Goal: Task Accomplishment & Management: Use online tool/utility

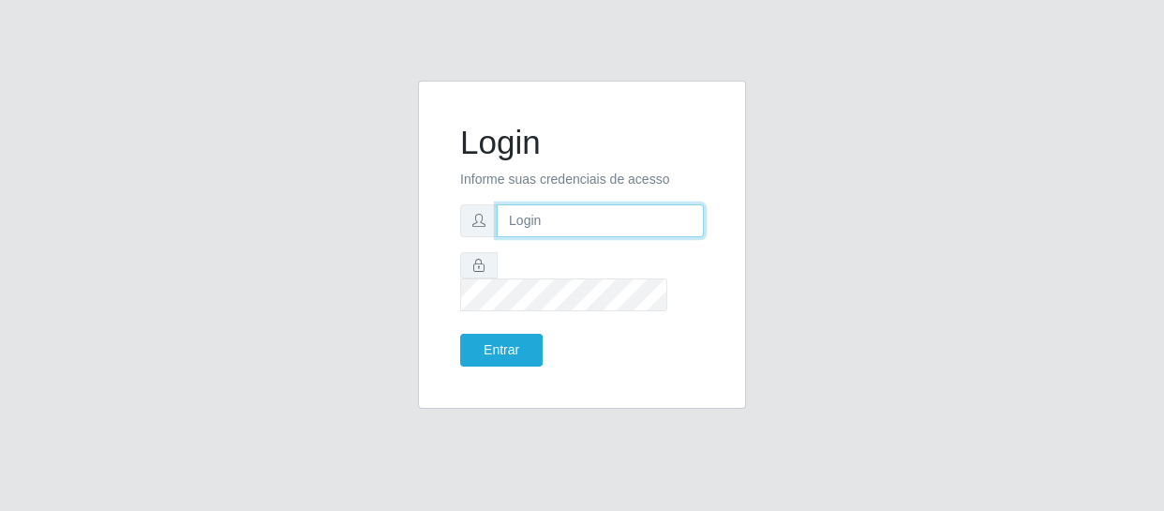
click at [506, 226] on input "text" at bounding box center [600, 220] width 207 height 33
type input "[EMAIL_ADDRESS][DOMAIN_NAME]"
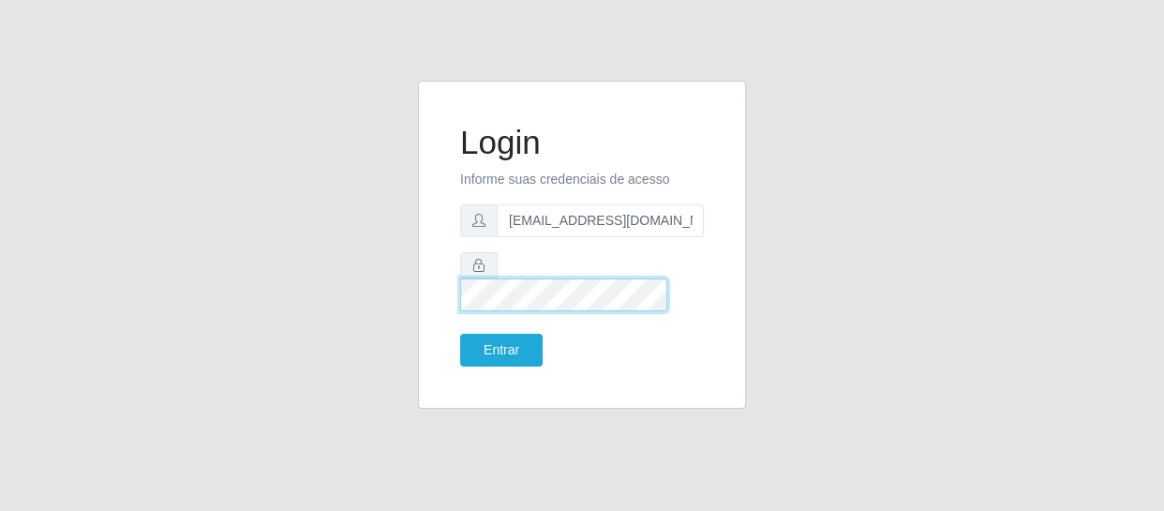
click at [460, 334] on button "Entrar" at bounding box center [501, 350] width 82 height 33
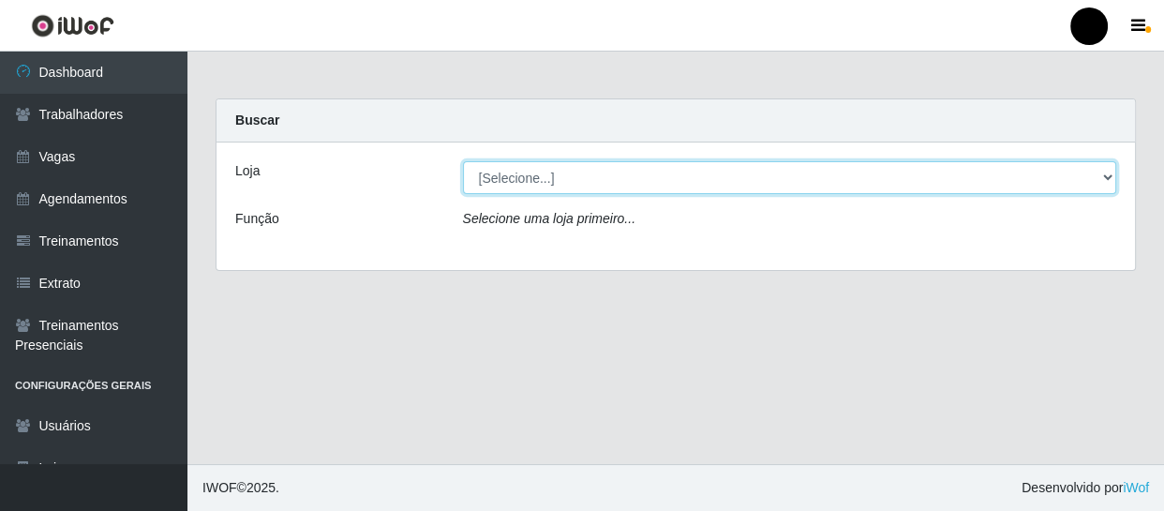
click at [1098, 169] on select "[Selecione...] SuperFácil Atacado - Emaús SuperFácil Atacado - Rodoviária Super…" at bounding box center [790, 177] width 654 height 33
select select "408"
click at [463, 161] on select "[Selecione...] SuperFácil Atacado - Emaús SuperFácil Atacado - Rodoviária Super…" at bounding box center [790, 177] width 654 height 33
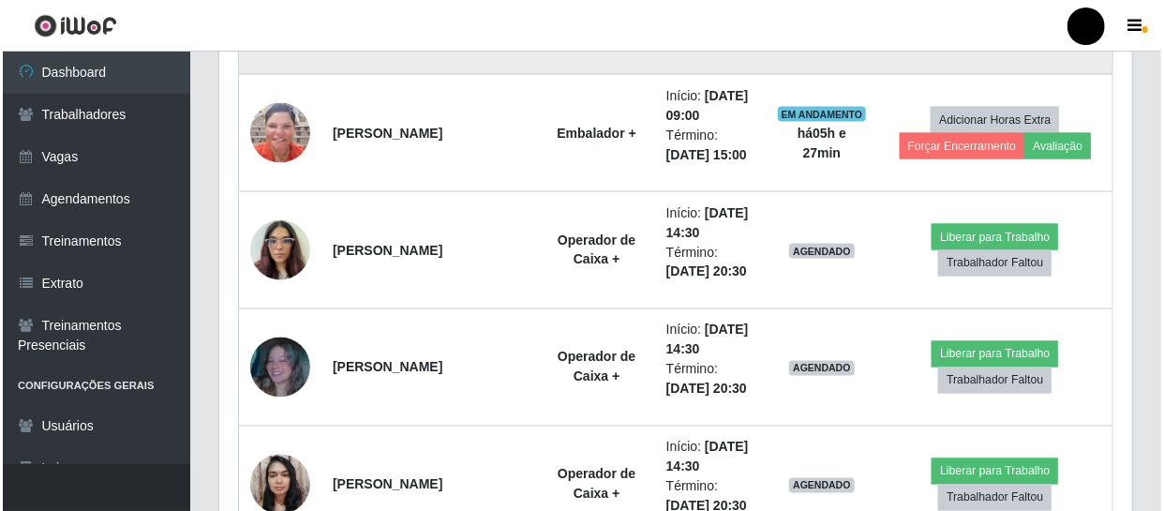
scroll to position [1363, 0]
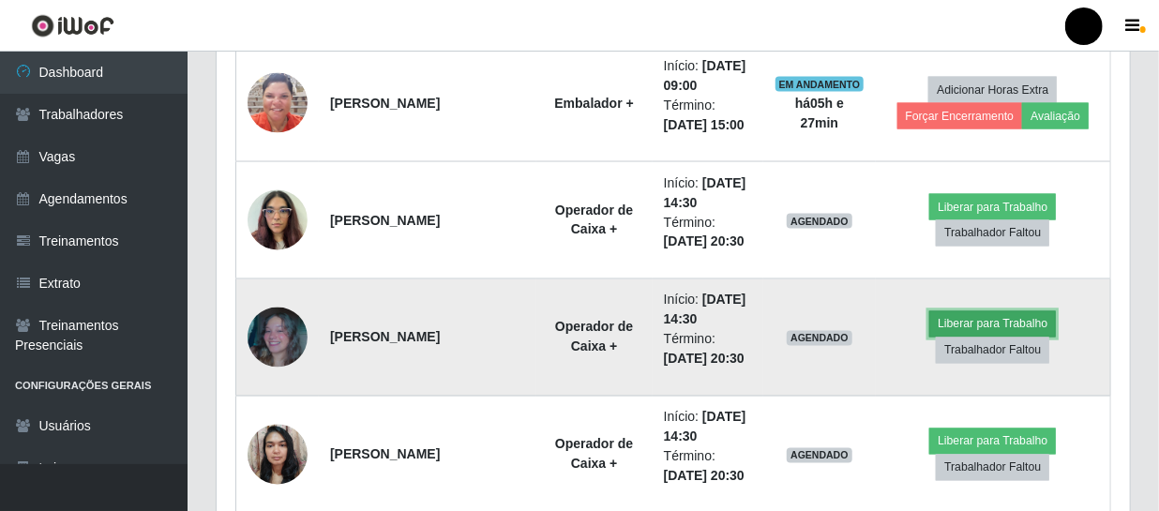
click at [1003, 327] on button "Liberar para Trabalho" at bounding box center [992, 324] width 127 height 26
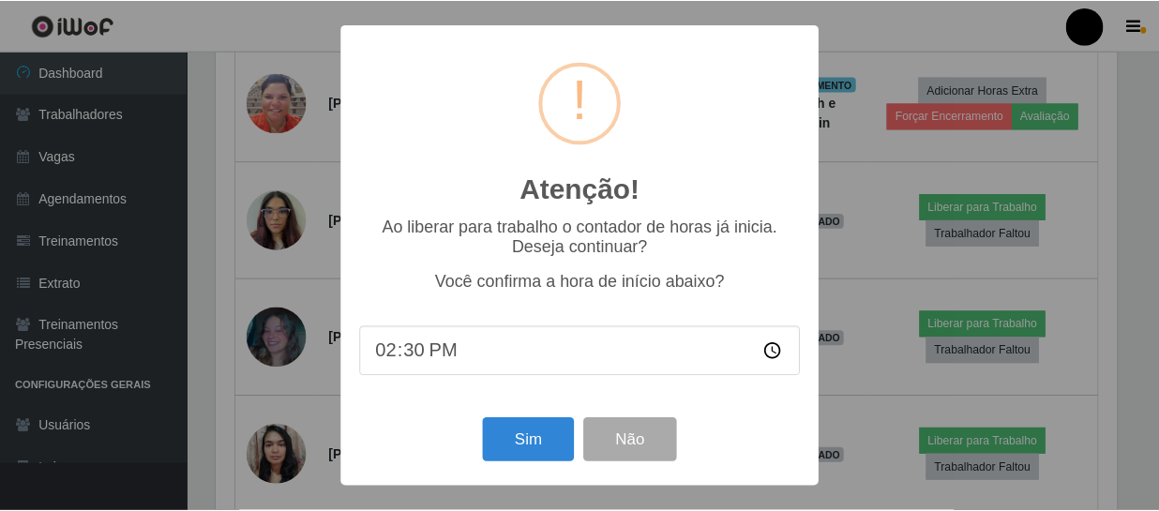
scroll to position [389, 905]
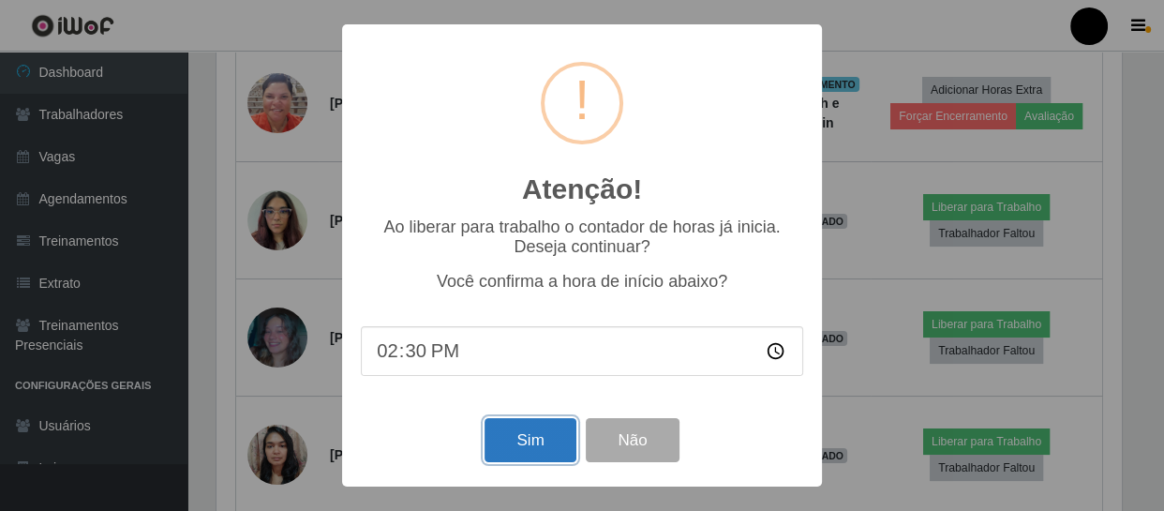
click at [538, 440] on button "Sim" at bounding box center [530, 440] width 91 height 44
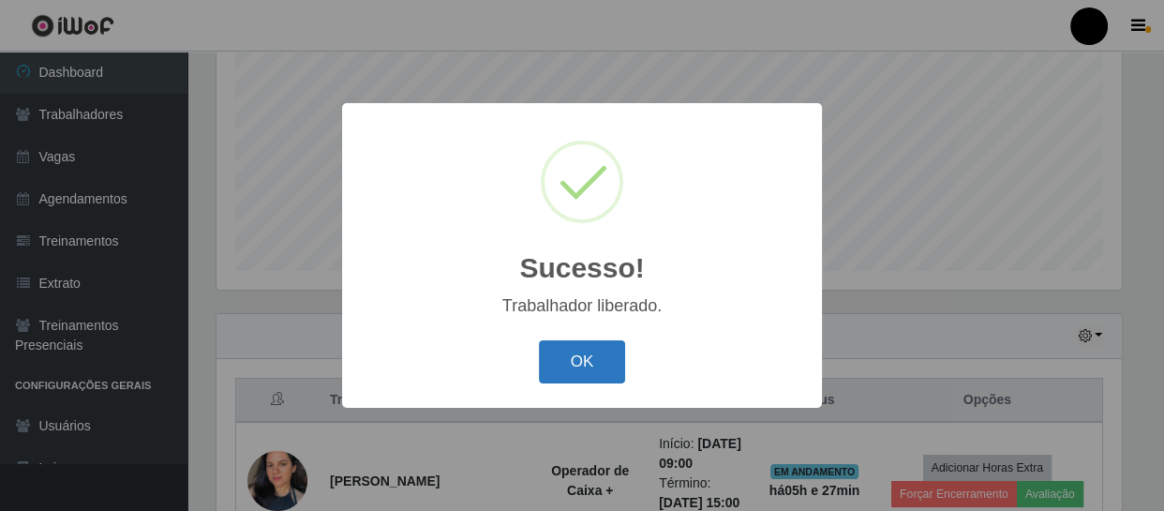
click at [602, 364] on button "OK" at bounding box center [582, 362] width 87 height 44
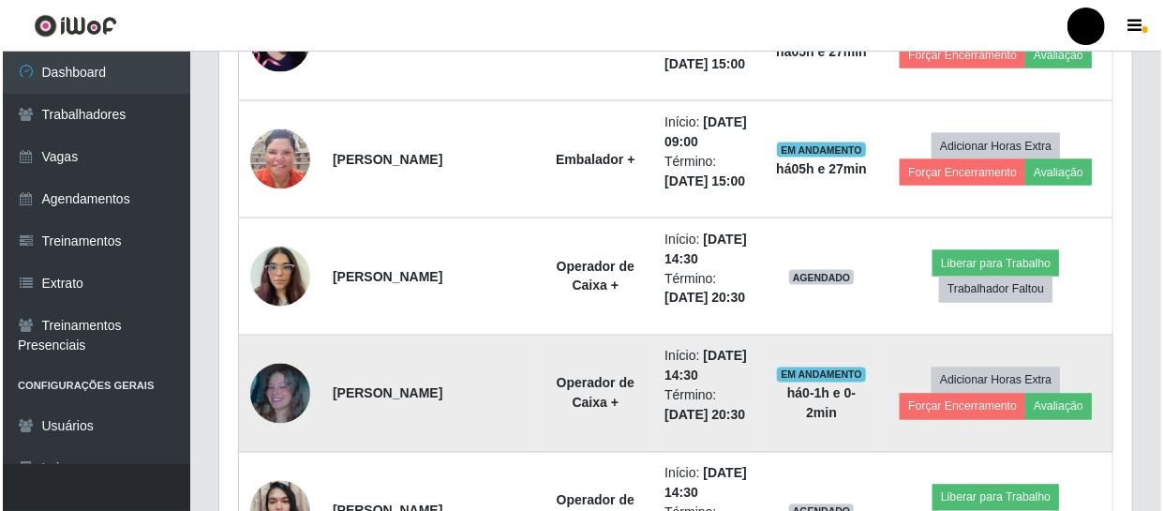
scroll to position [1337, 0]
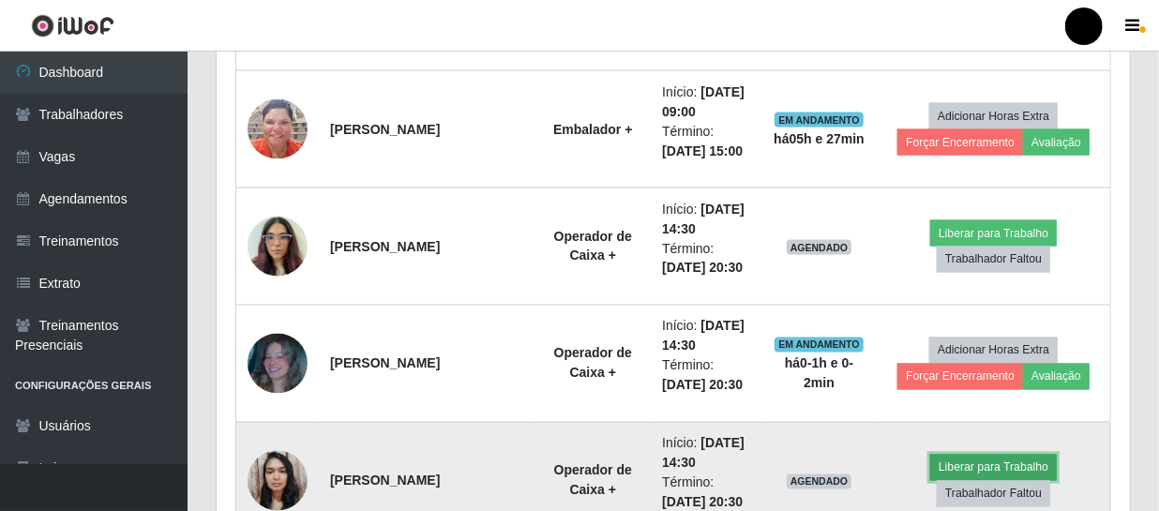
click at [939, 456] on button "Liberar para Trabalho" at bounding box center [993, 468] width 127 height 26
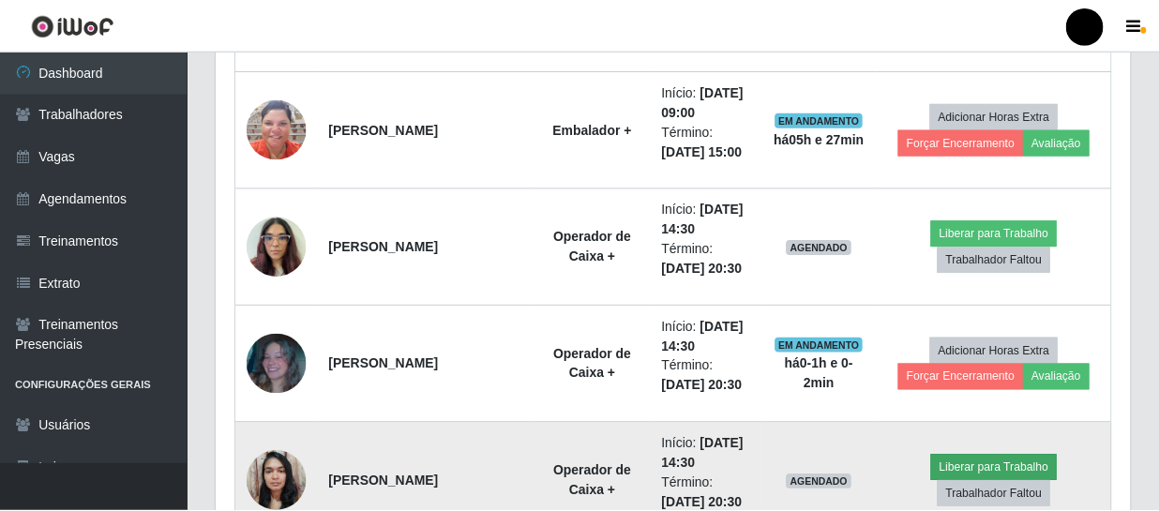
scroll to position [389, 905]
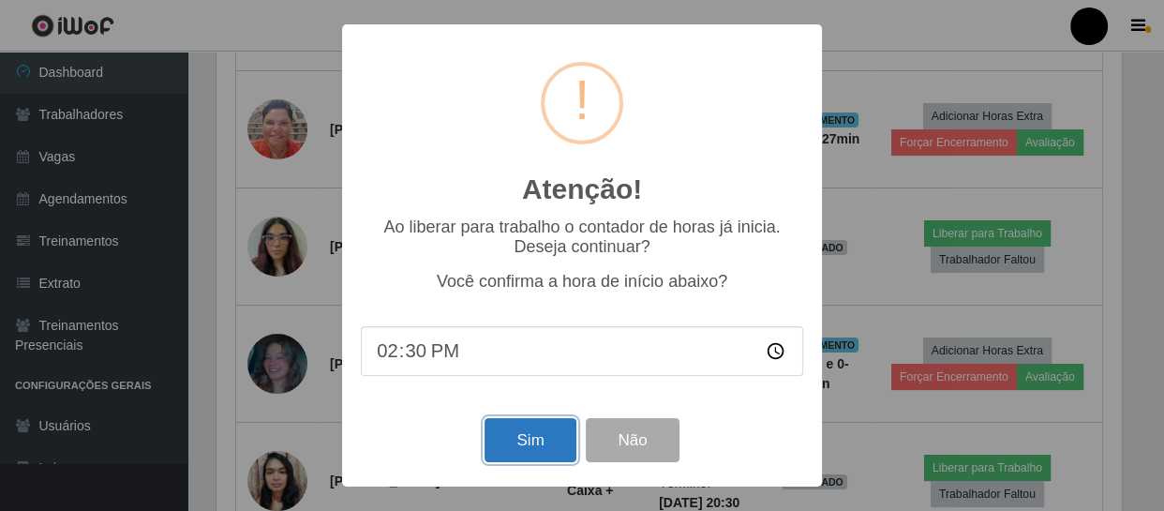
click at [508, 441] on button "Sim" at bounding box center [530, 440] width 91 height 44
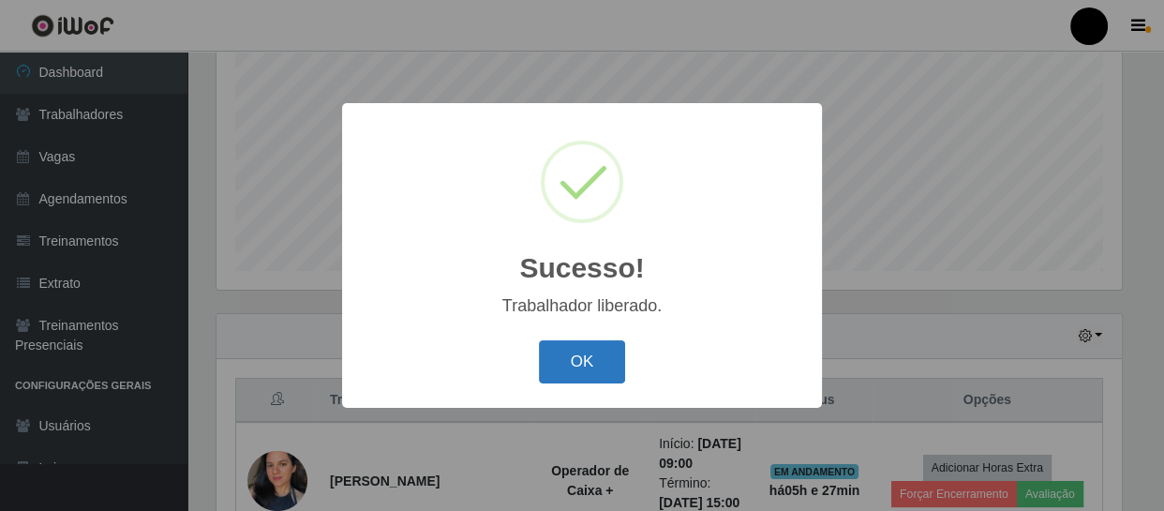
click at [576, 354] on button "OK" at bounding box center [582, 362] width 87 height 44
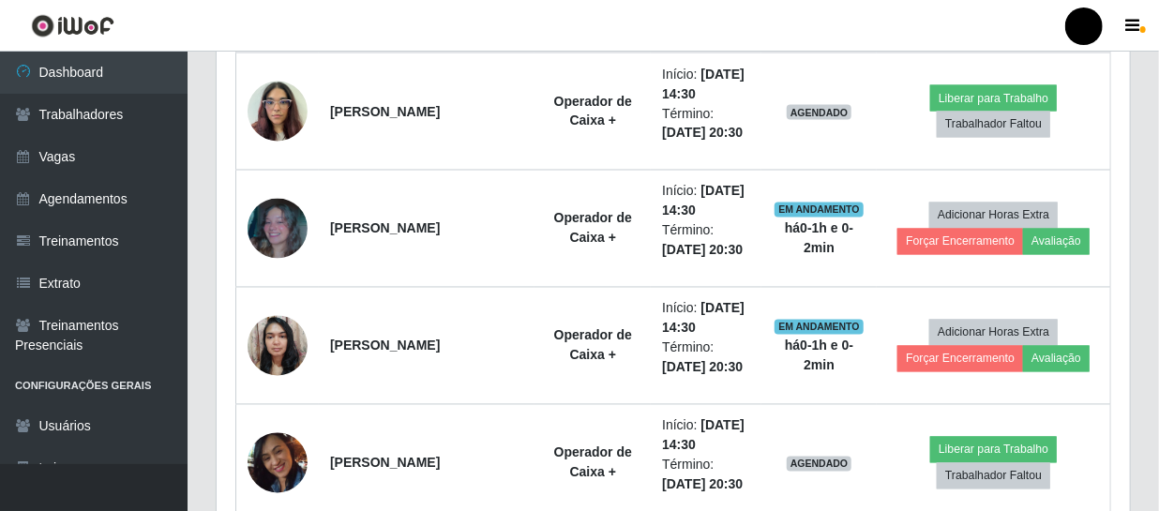
scroll to position [1507, 0]
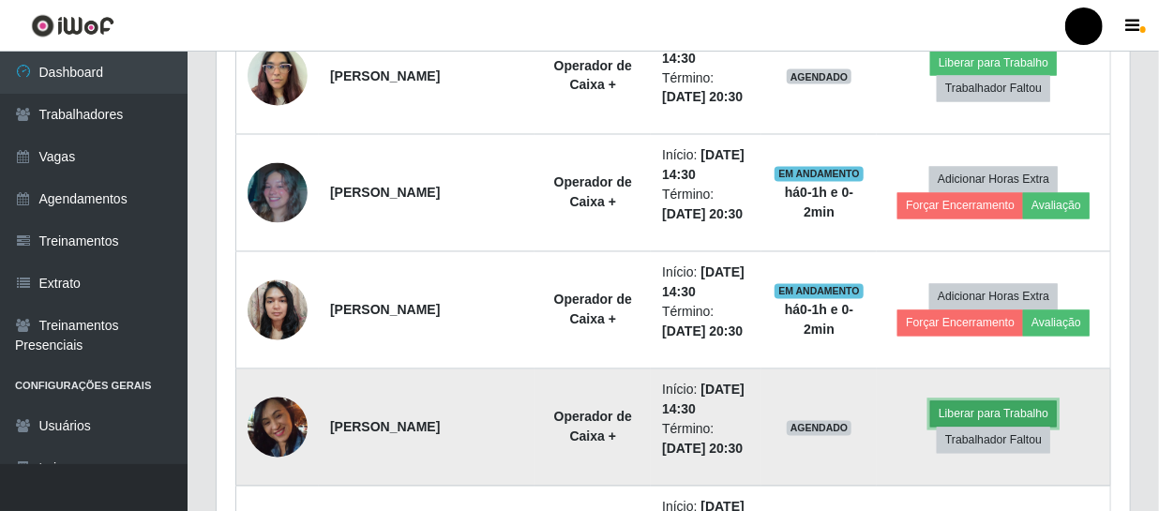
click at [963, 406] on button "Liberar para Trabalho" at bounding box center [993, 414] width 127 height 26
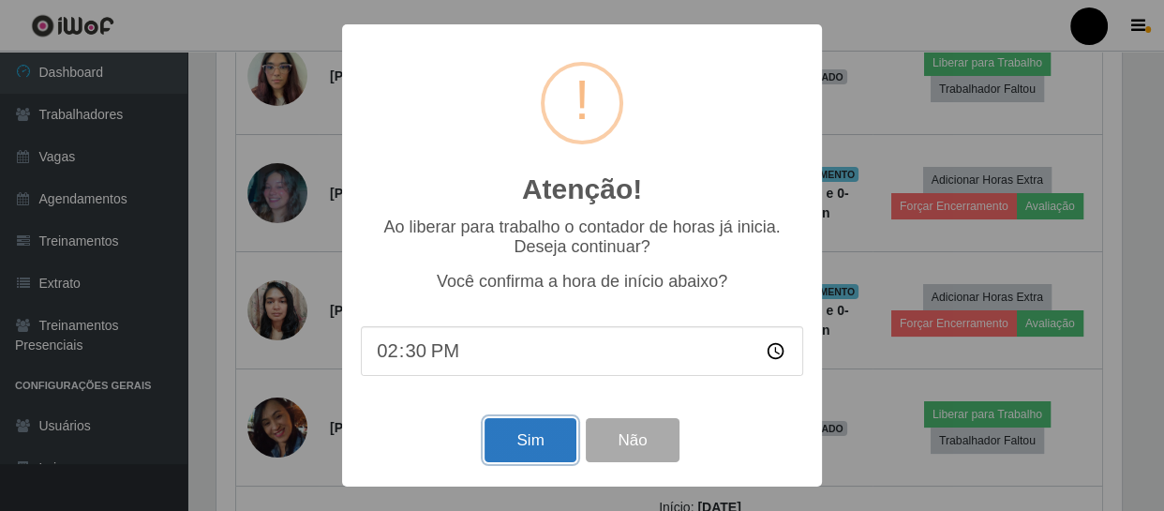
click at [547, 437] on button "Sim" at bounding box center [530, 440] width 91 height 44
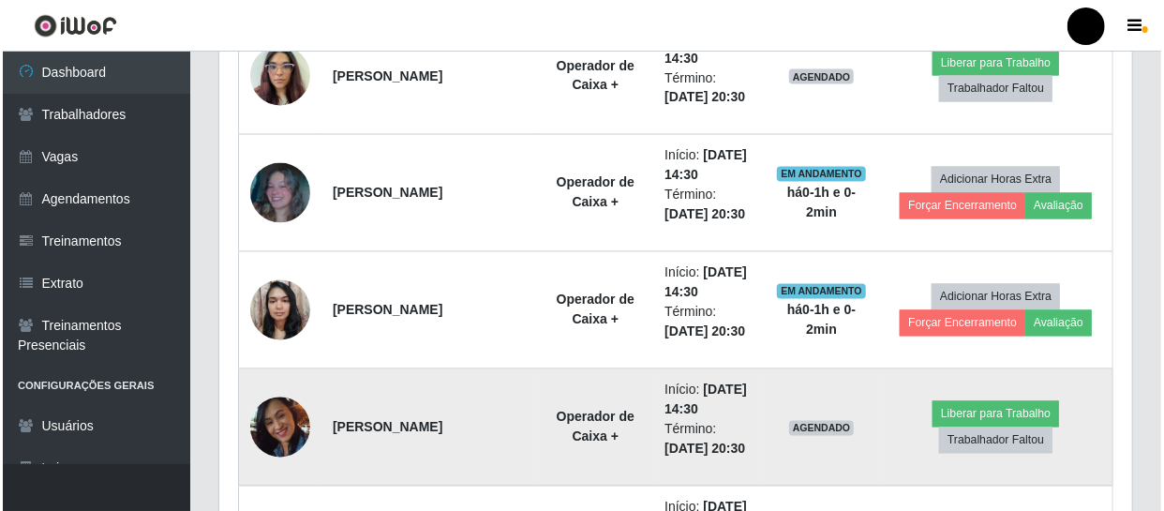
scroll to position [0, 0]
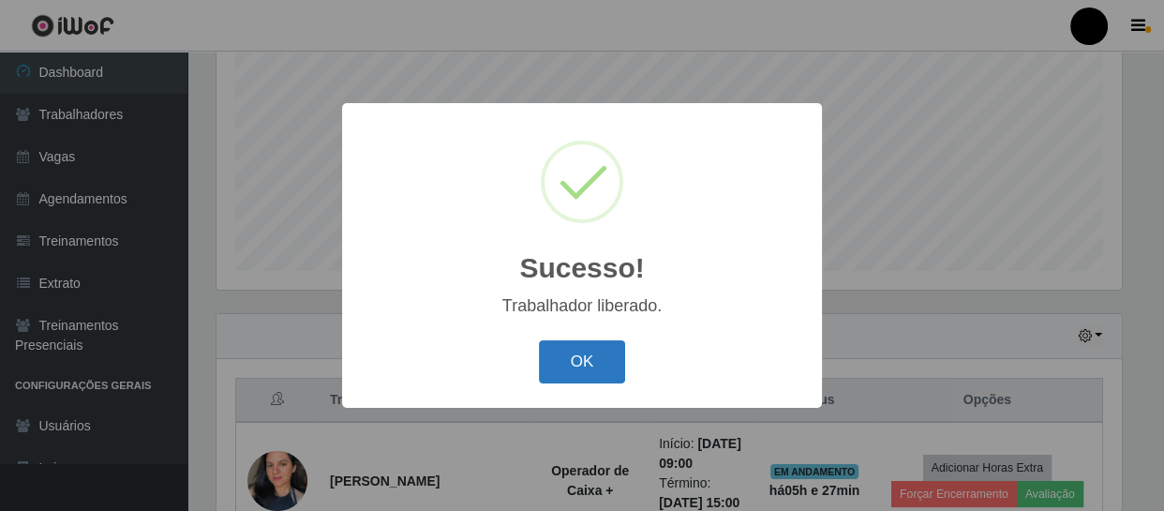
click at [581, 360] on button "OK" at bounding box center [582, 362] width 87 height 44
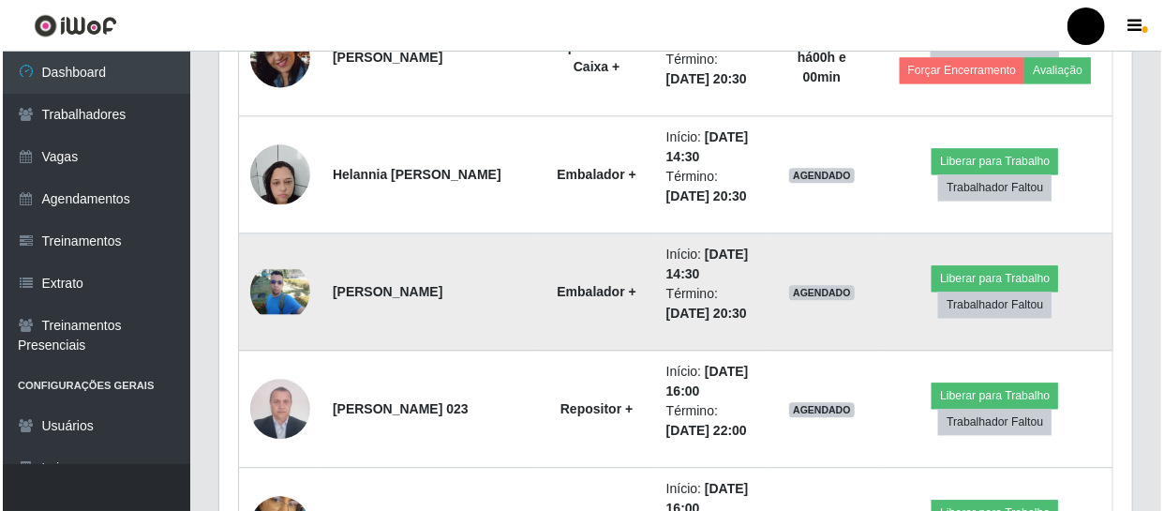
scroll to position [1848, 0]
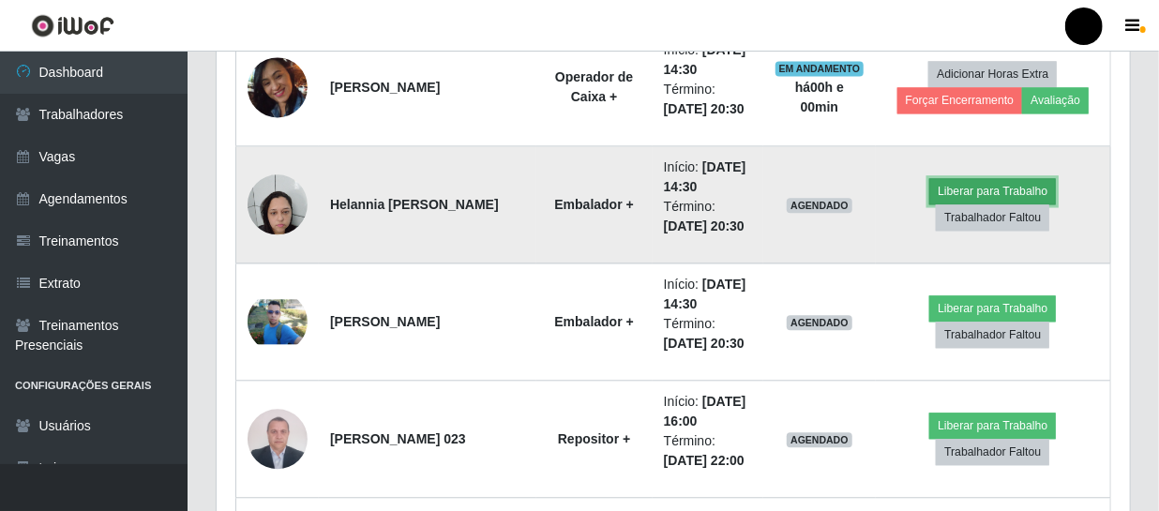
click at [960, 188] on button "Liberar para Trabalho" at bounding box center [992, 191] width 127 height 26
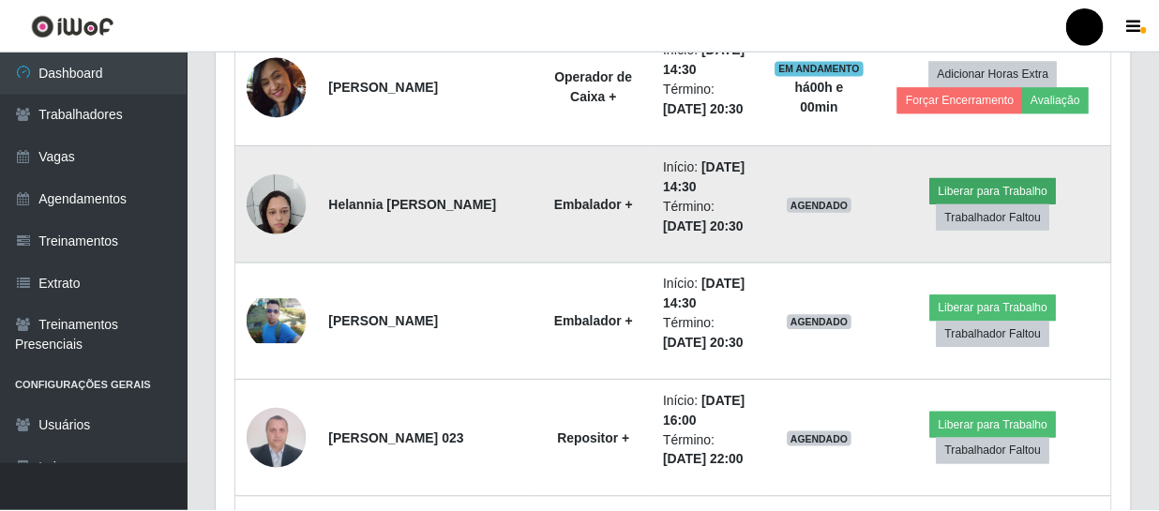
scroll to position [389, 905]
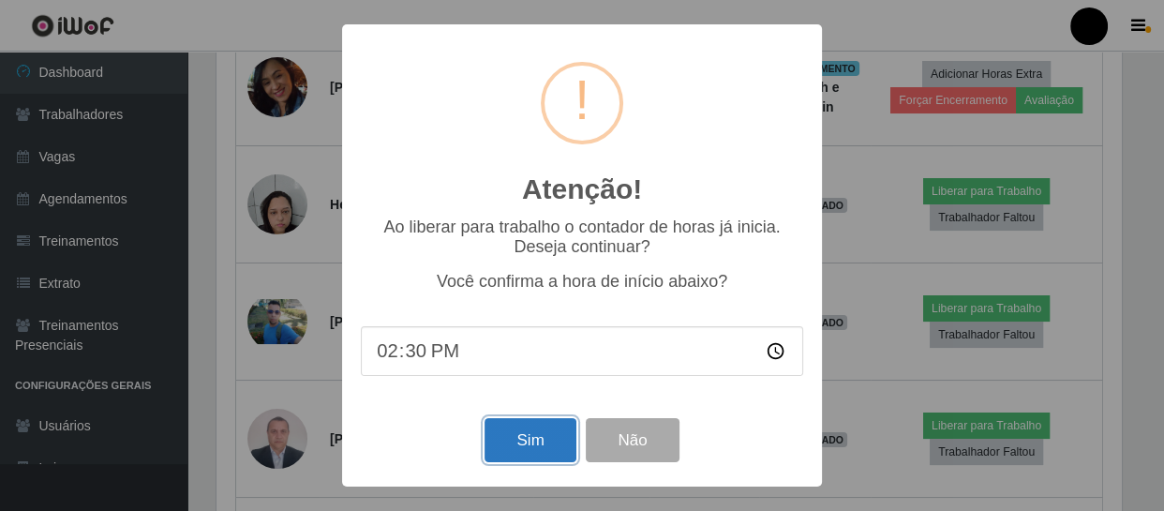
click at [558, 434] on button "Sim" at bounding box center [530, 440] width 91 height 44
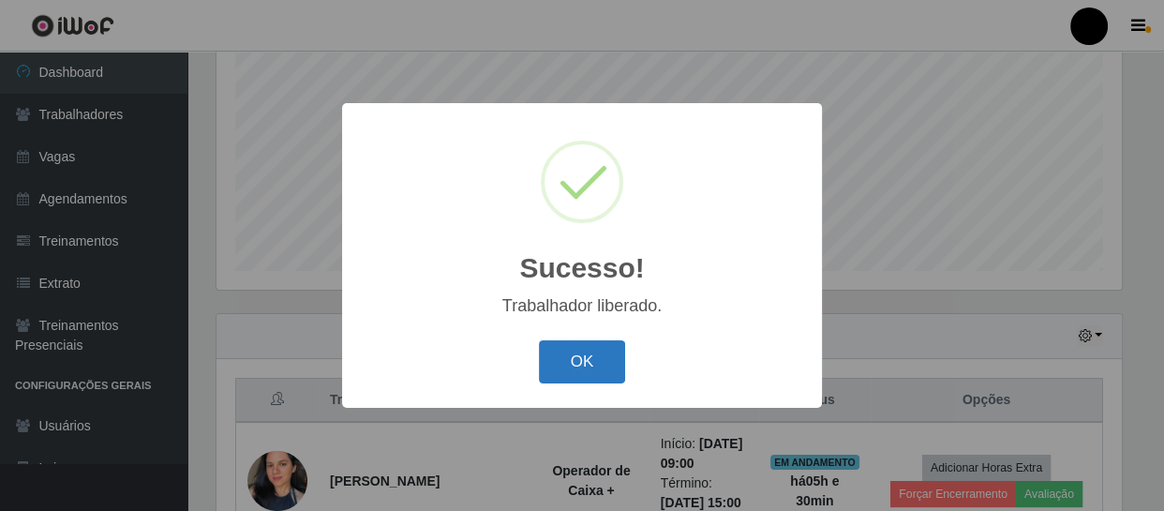
click at [563, 363] on button "OK" at bounding box center [582, 362] width 87 height 44
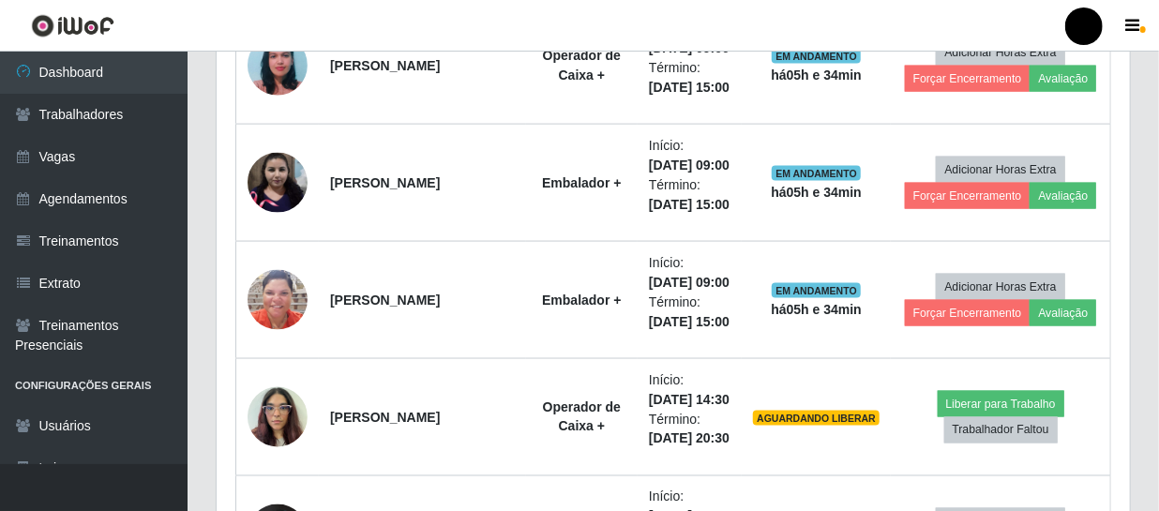
scroll to position [1251, 0]
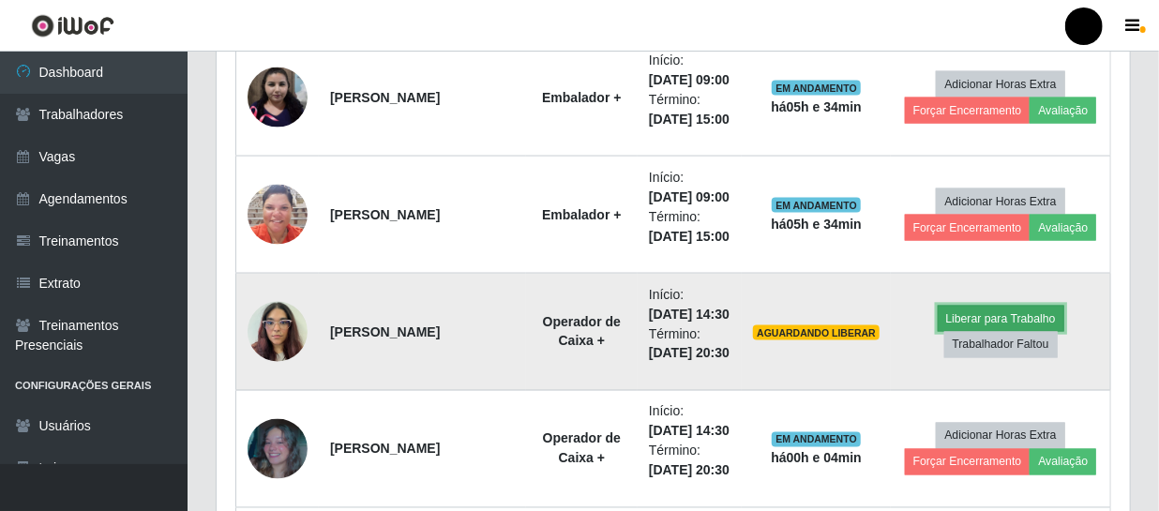
click at [976, 318] on button "Liberar para Trabalho" at bounding box center [1000, 319] width 127 height 26
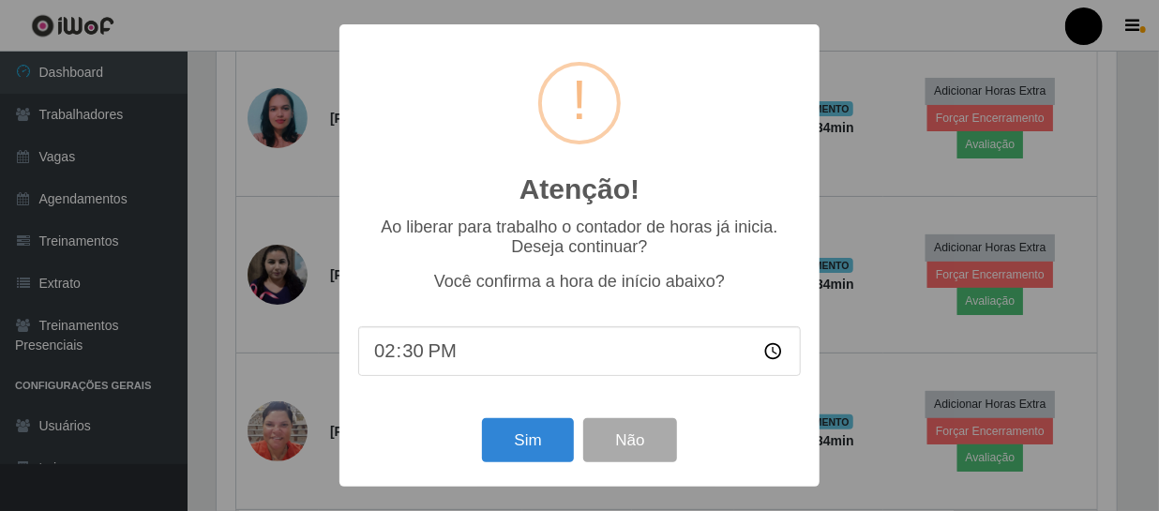
scroll to position [389, 905]
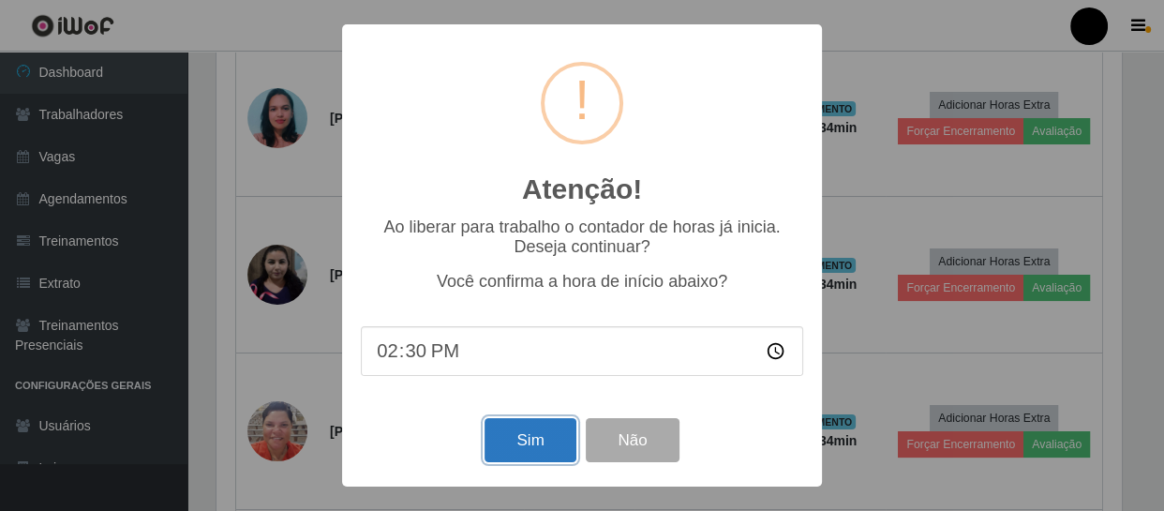
click at [544, 441] on button "Sim" at bounding box center [530, 440] width 91 height 44
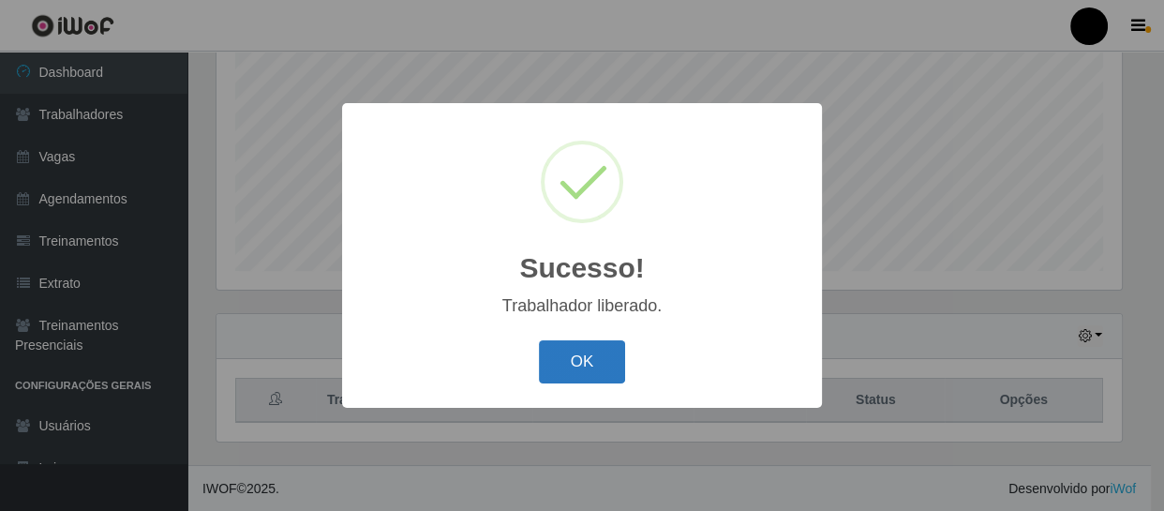
click at [590, 363] on button "OK" at bounding box center [582, 362] width 87 height 44
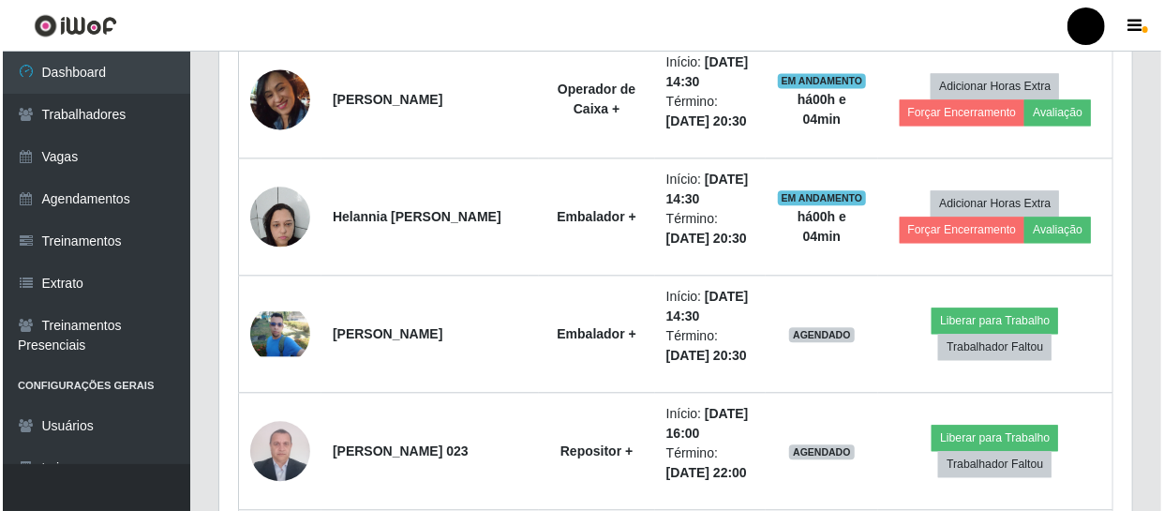
scroll to position [1933, 0]
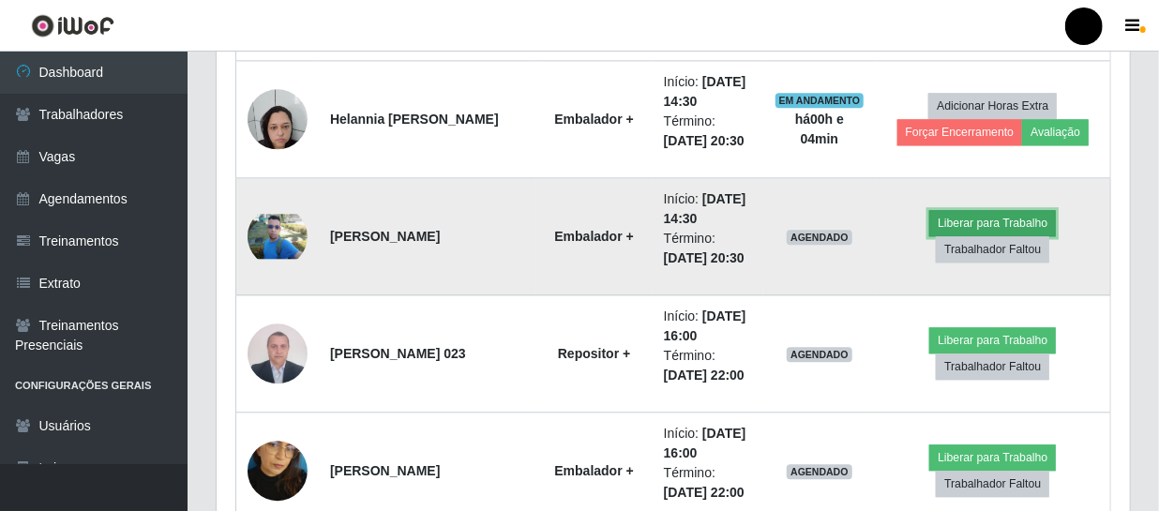
click at [964, 223] on button "Liberar para Trabalho" at bounding box center [992, 223] width 127 height 26
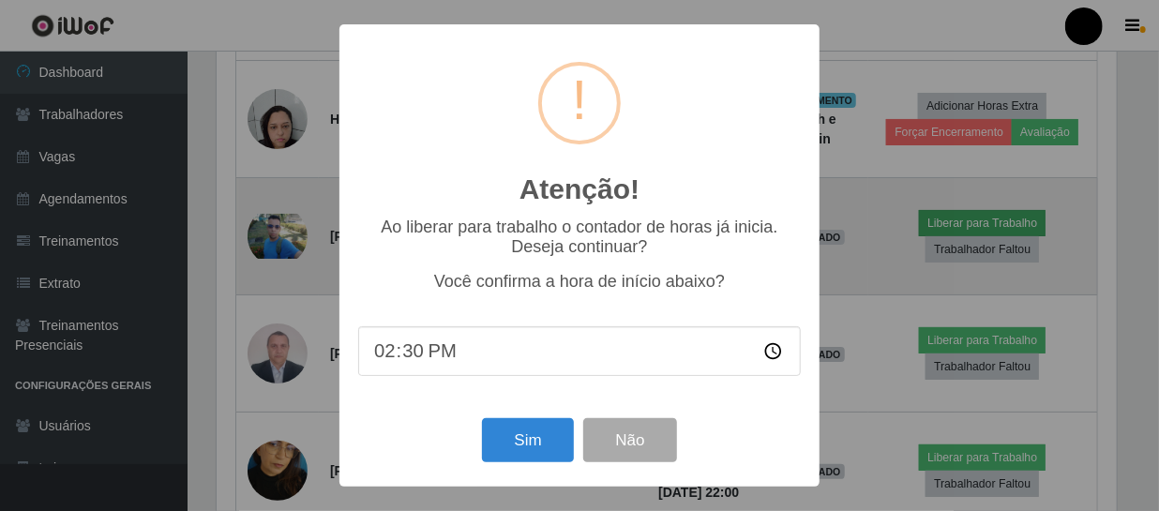
scroll to position [389, 905]
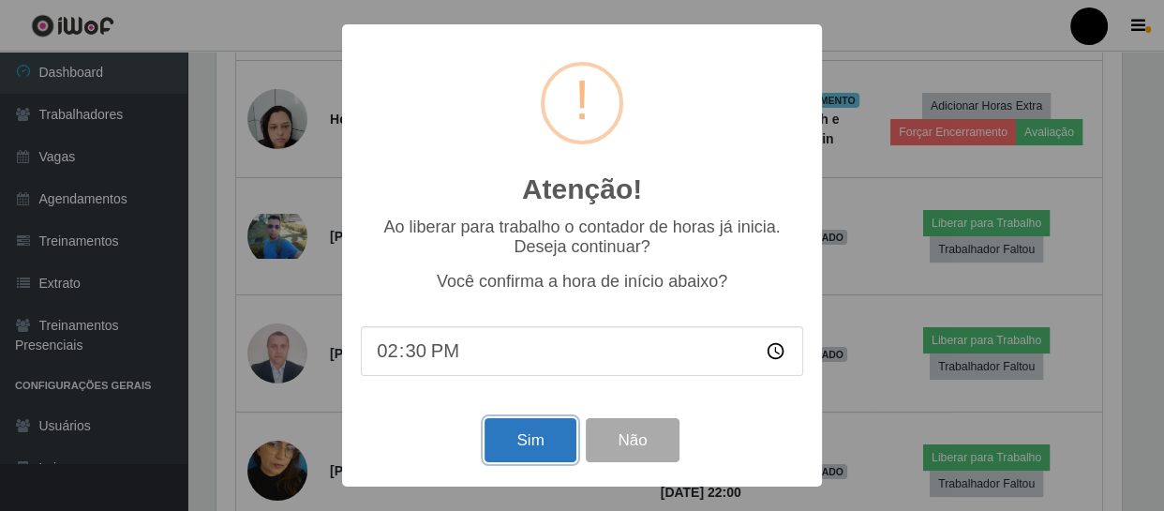
click at [502, 454] on button "Sim" at bounding box center [530, 440] width 91 height 44
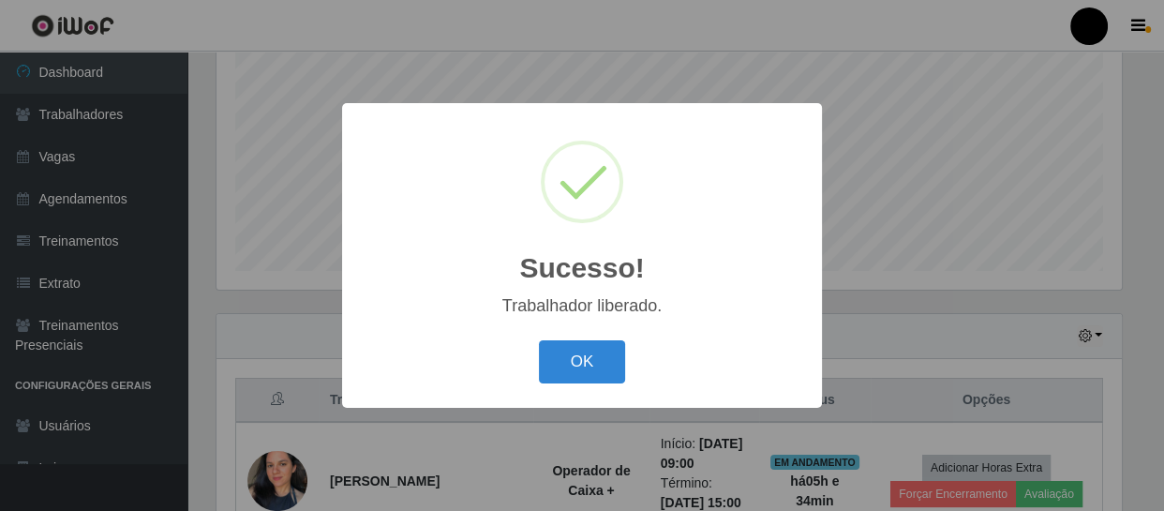
click at [550, 356] on button "OK" at bounding box center [582, 362] width 87 height 44
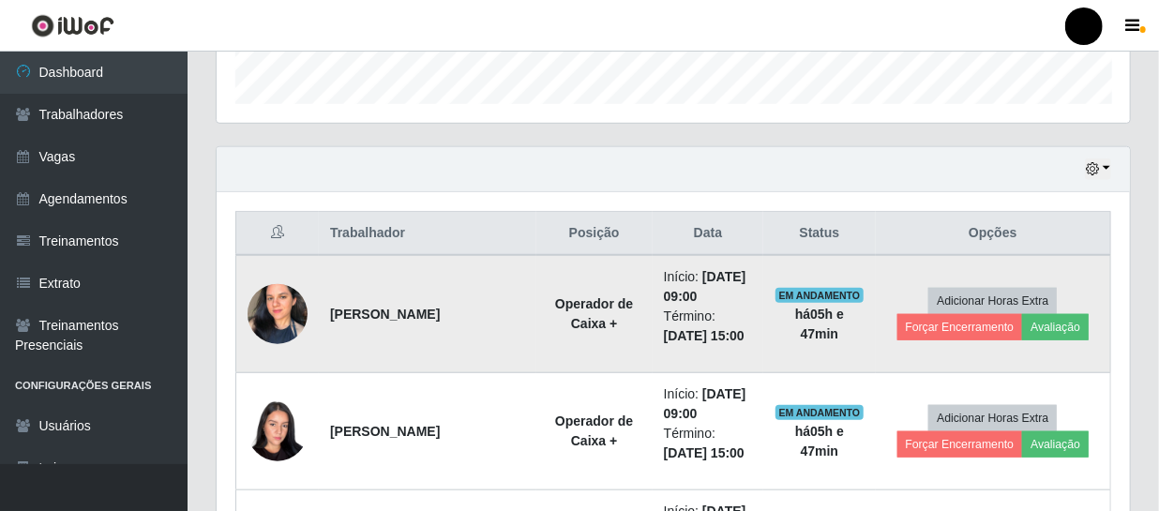
scroll to position [570, 0]
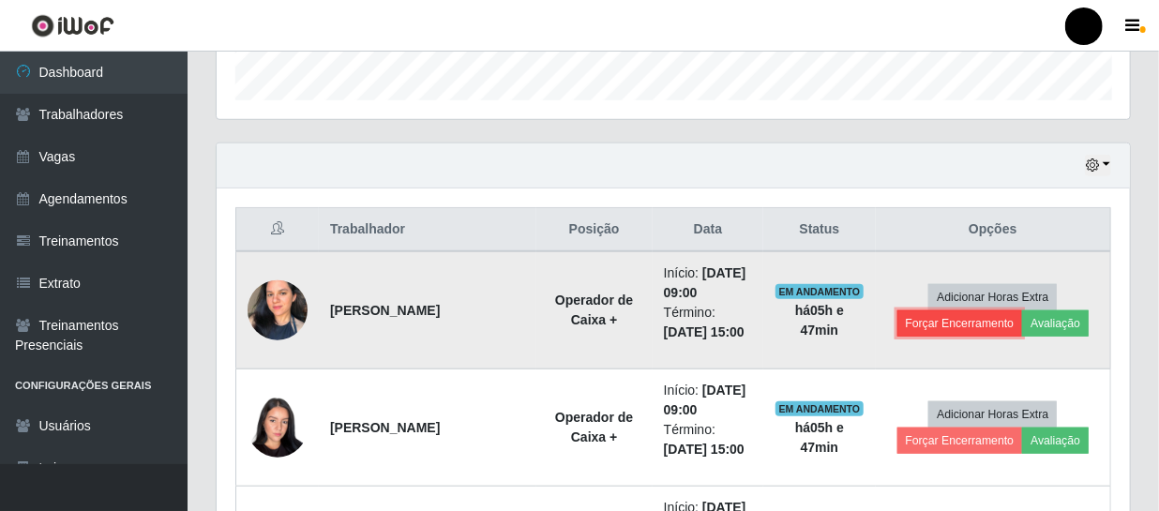
click at [950, 325] on button "Forçar Encerramento" at bounding box center [960, 323] width 126 height 26
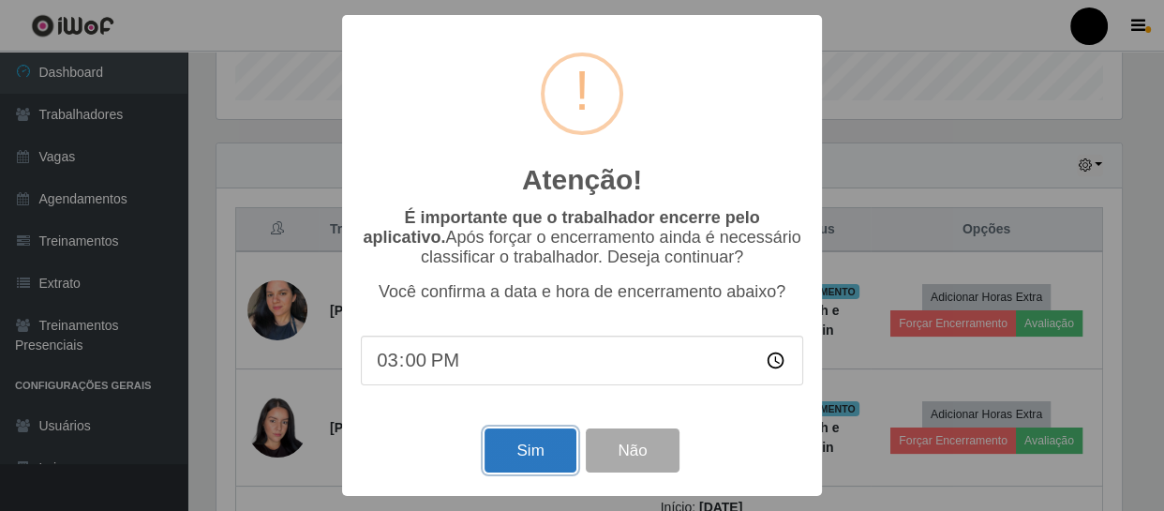
click at [522, 456] on button "Sim" at bounding box center [530, 450] width 91 height 44
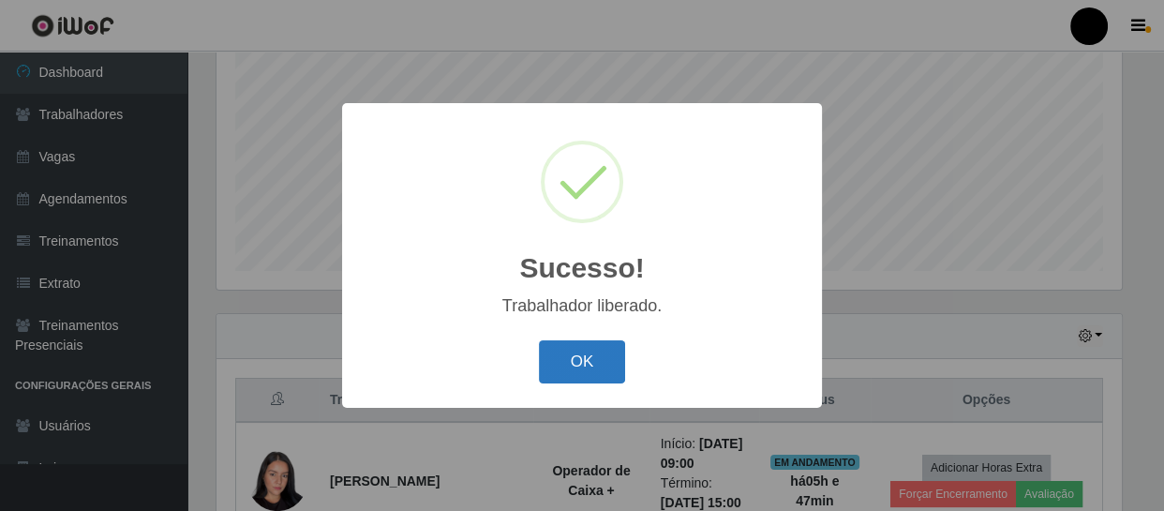
click at [555, 361] on button "OK" at bounding box center [582, 362] width 87 height 44
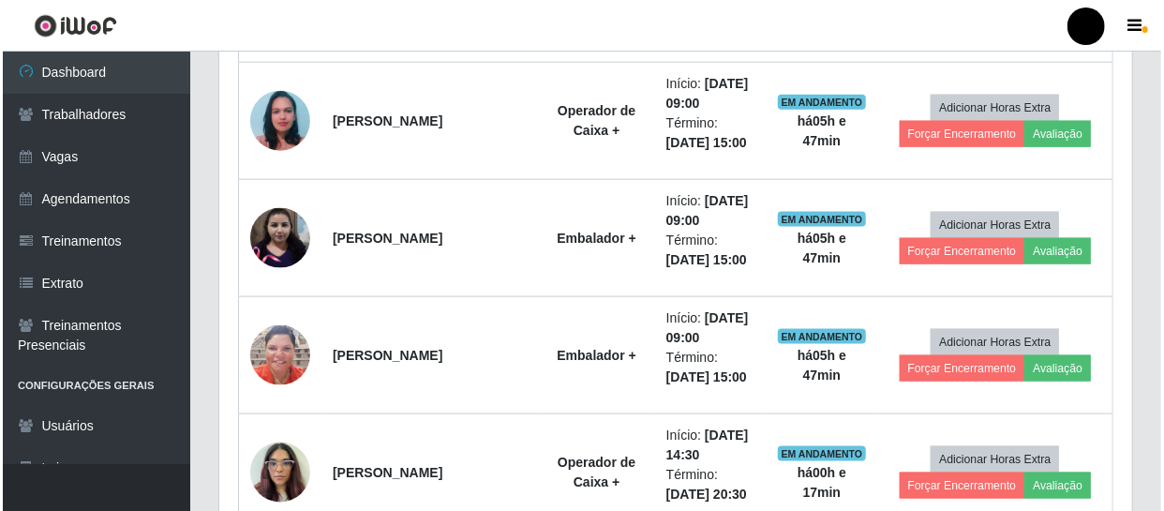
scroll to position [995, 0]
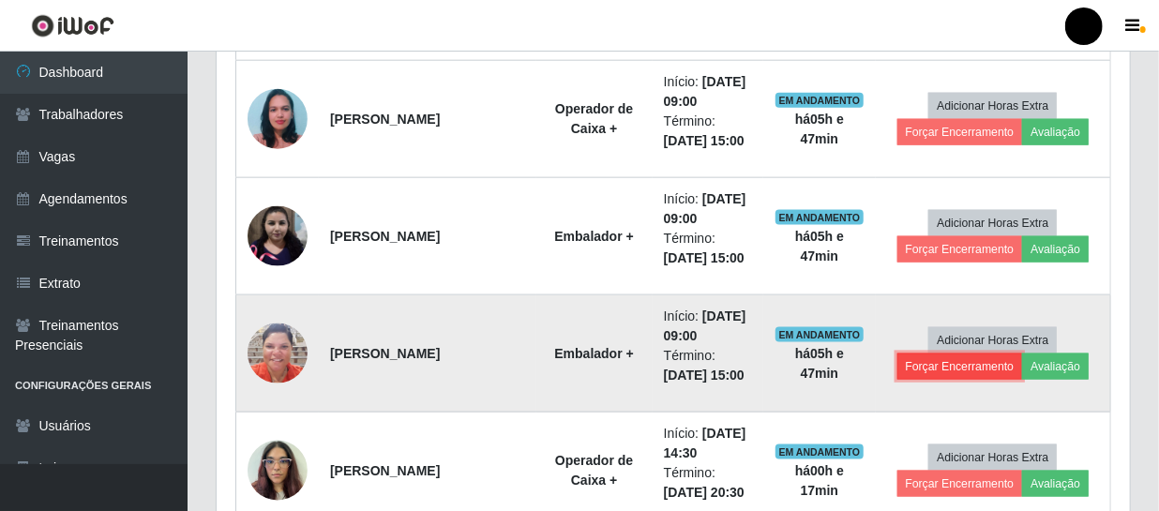
click at [946, 359] on button "Forçar Encerramento" at bounding box center [960, 366] width 126 height 26
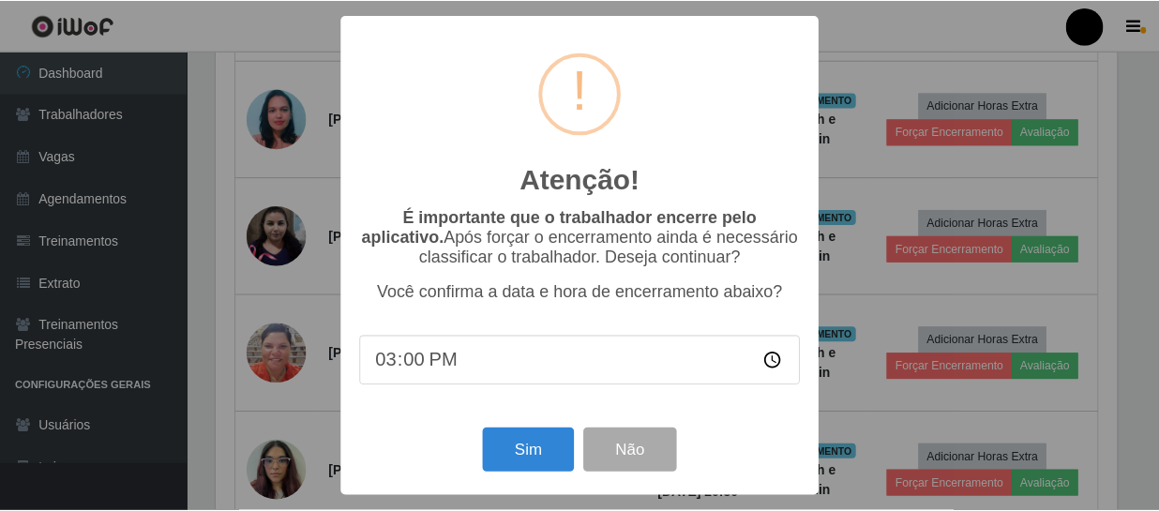
scroll to position [389, 905]
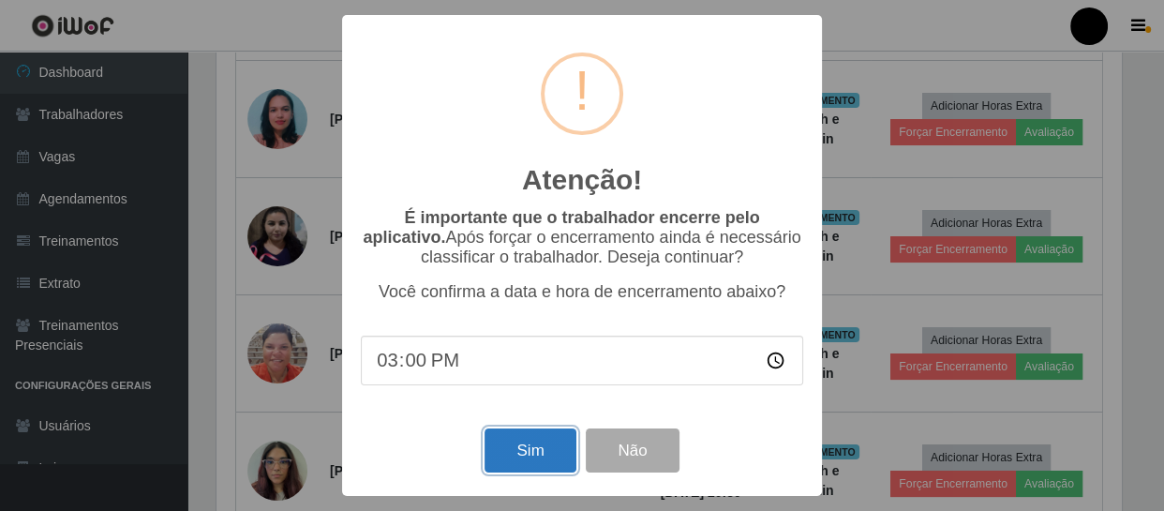
click at [538, 440] on button "Sim" at bounding box center [530, 450] width 91 height 44
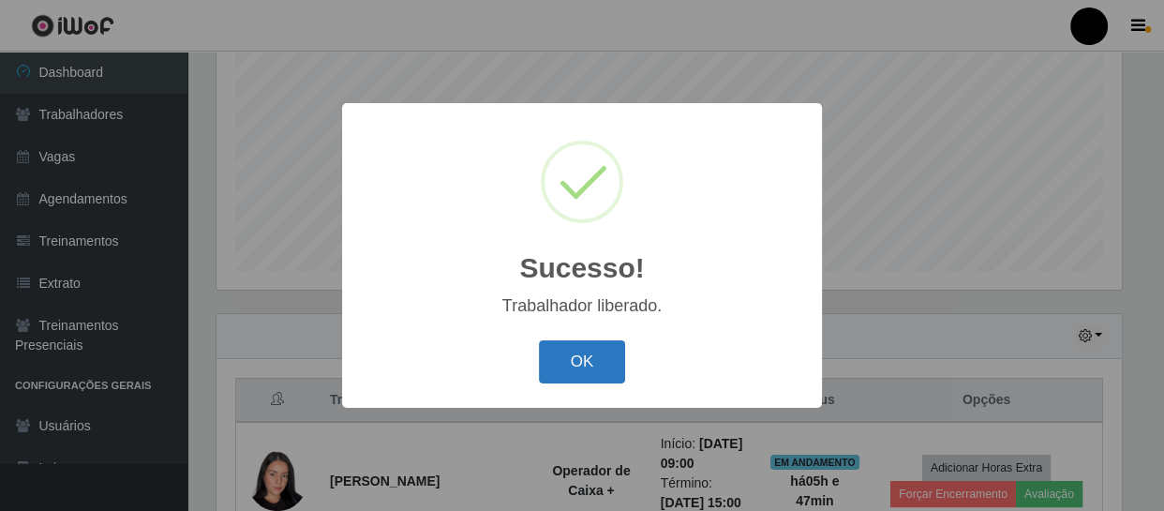
click at [582, 373] on button "OK" at bounding box center [582, 362] width 87 height 44
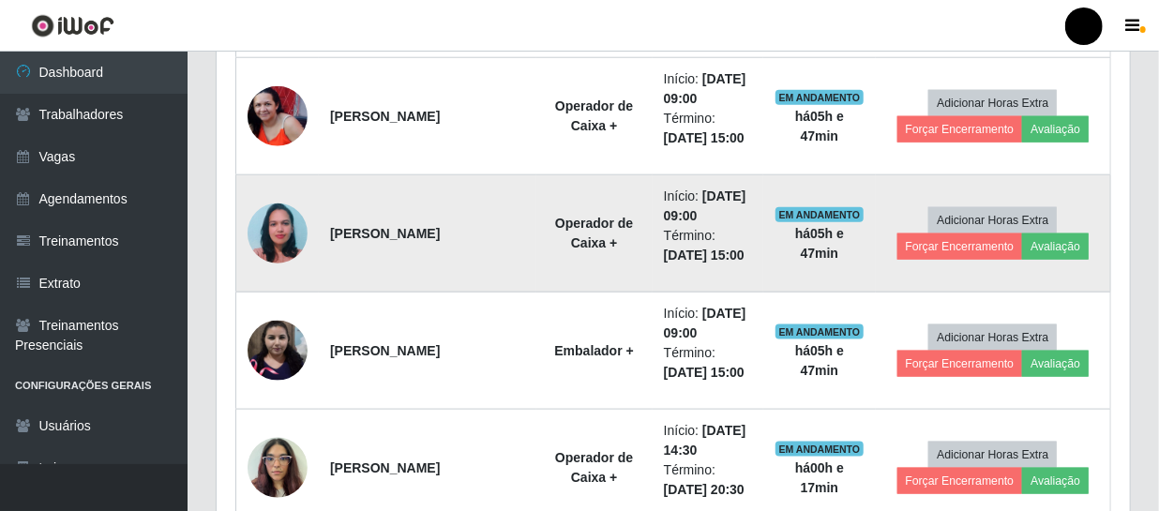
scroll to position [910, 0]
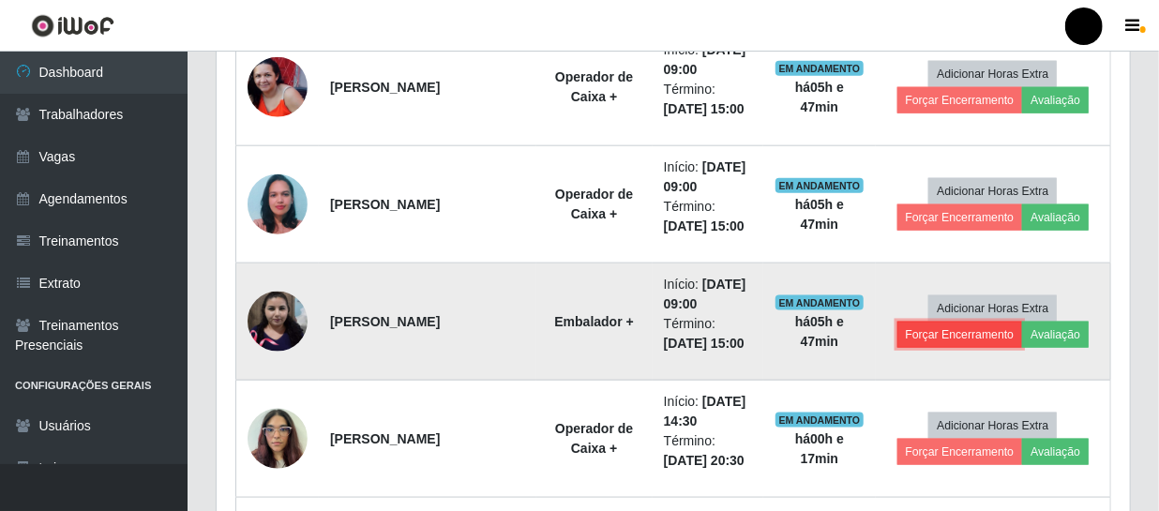
click at [952, 338] on button "Forçar Encerramento" at bounding box center [960, 335] width 126 height 26
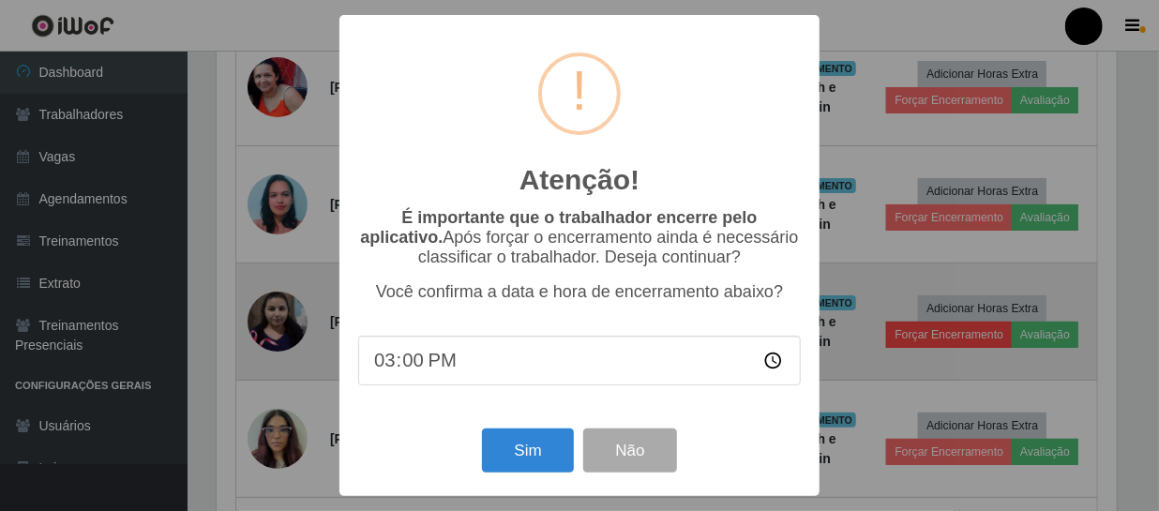
scroll to position [389, 905]
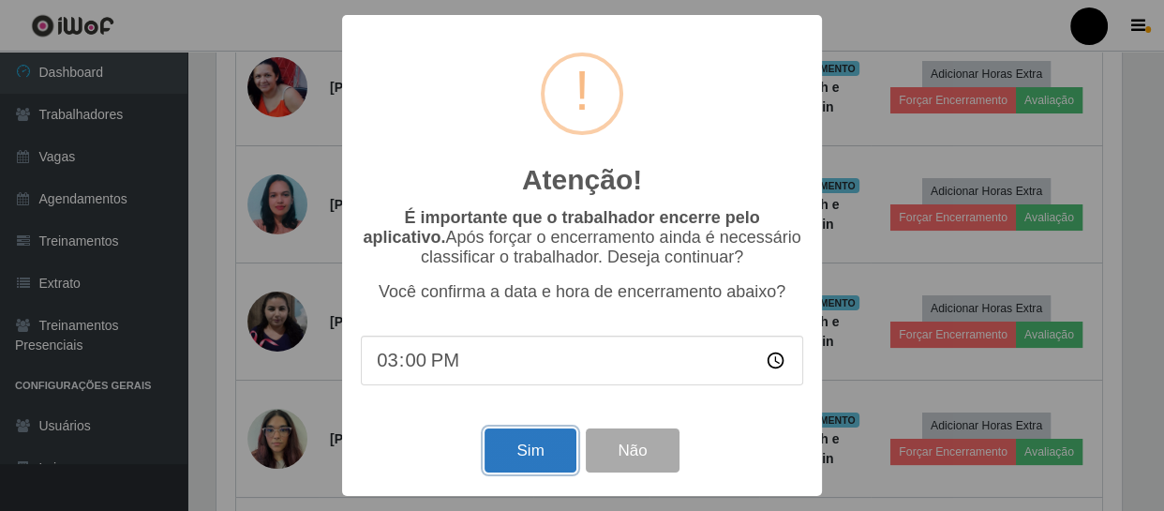
click at [540, 439] on button "Sim" at bounding box center [530, 450] width 91 height 44
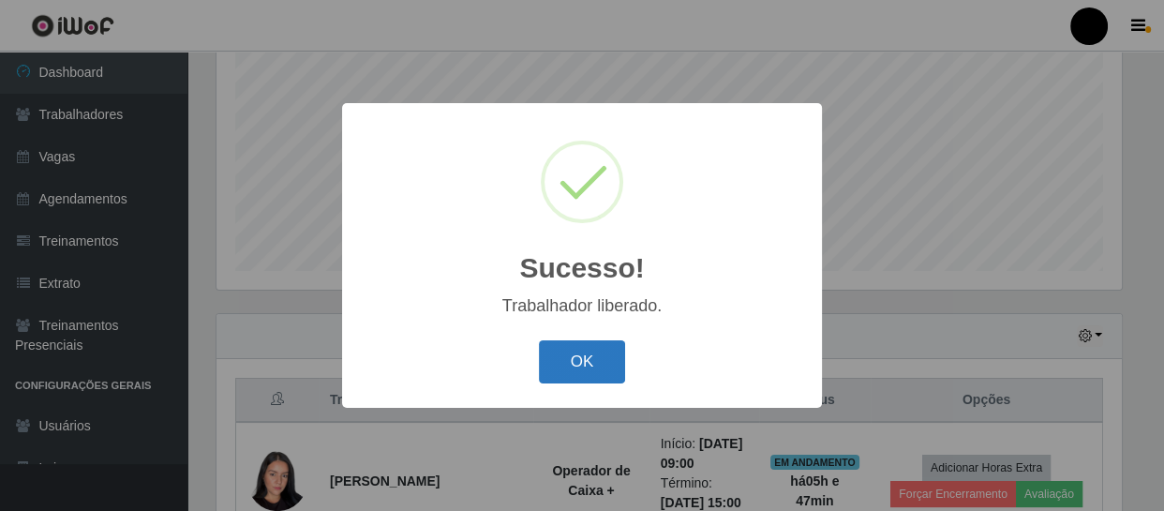
click at [598, 364] on button "OK" at bounding box center [582, 362] width 87 height 44
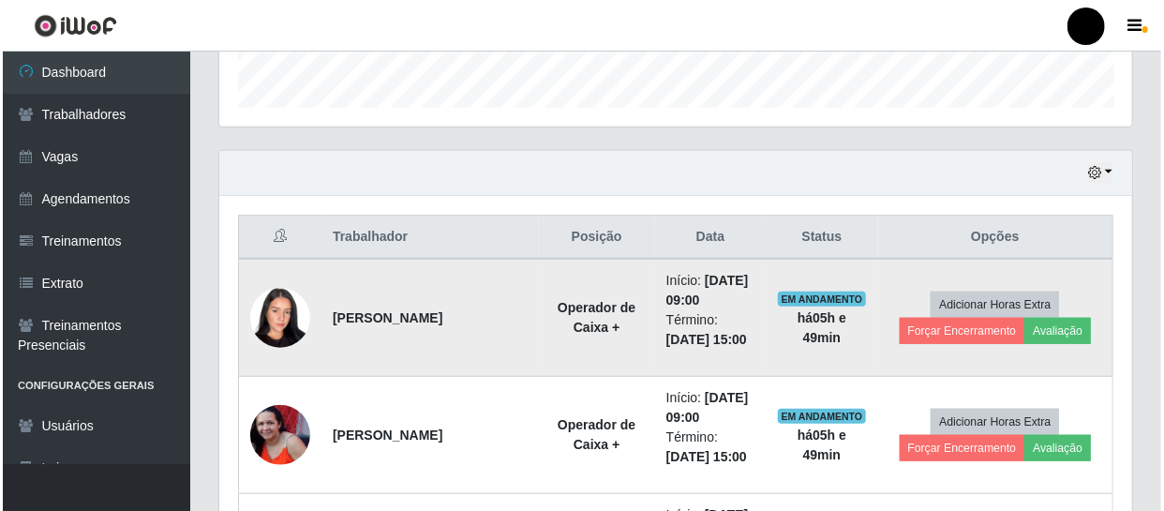
scroll to position [570, 0]
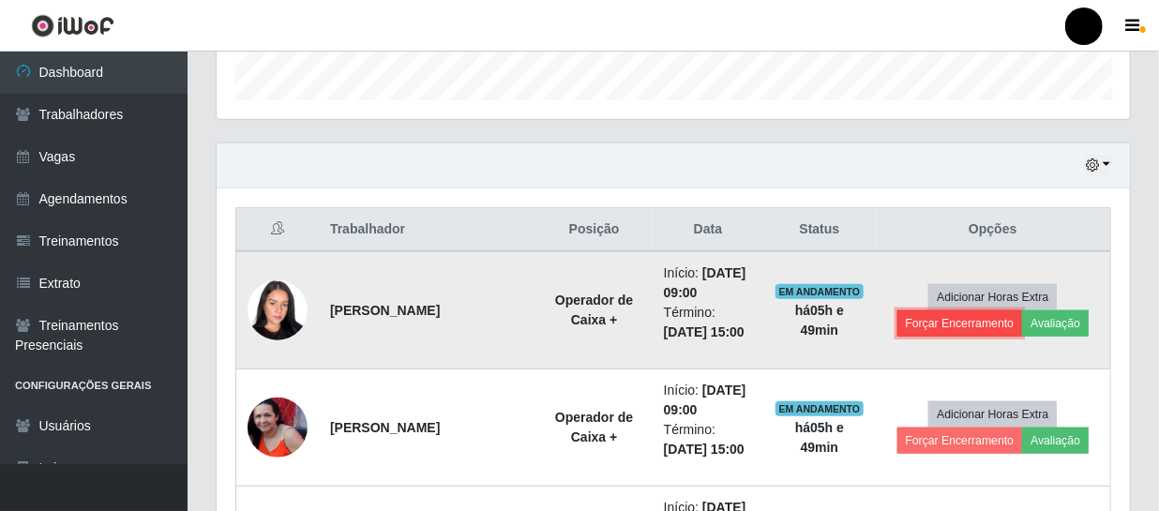
click at [925, 327] on button "Forçar Encerramento" at bounding box center [960, 323] width 126 height 26
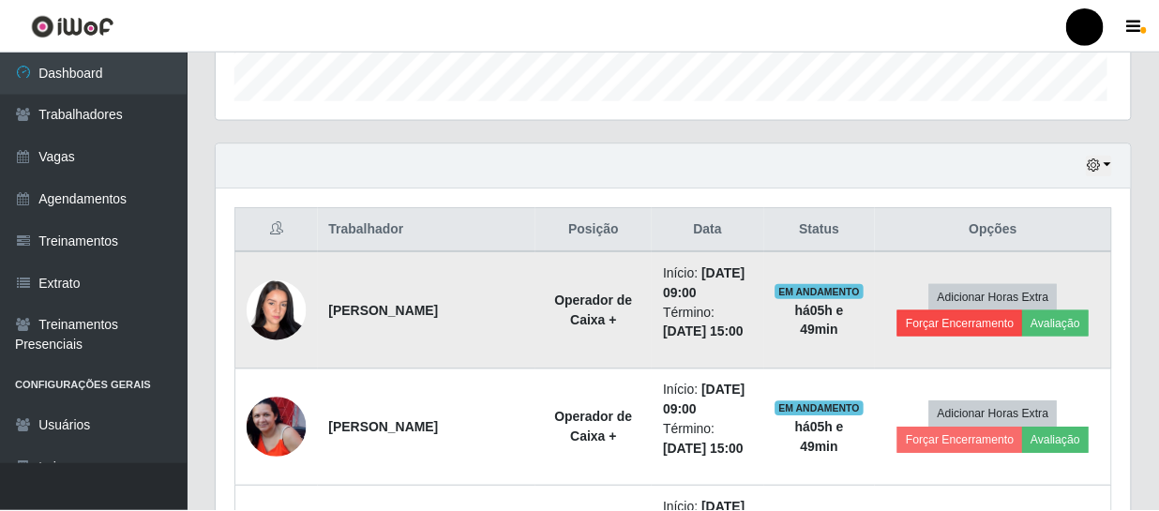
scroll to position [389, 905]
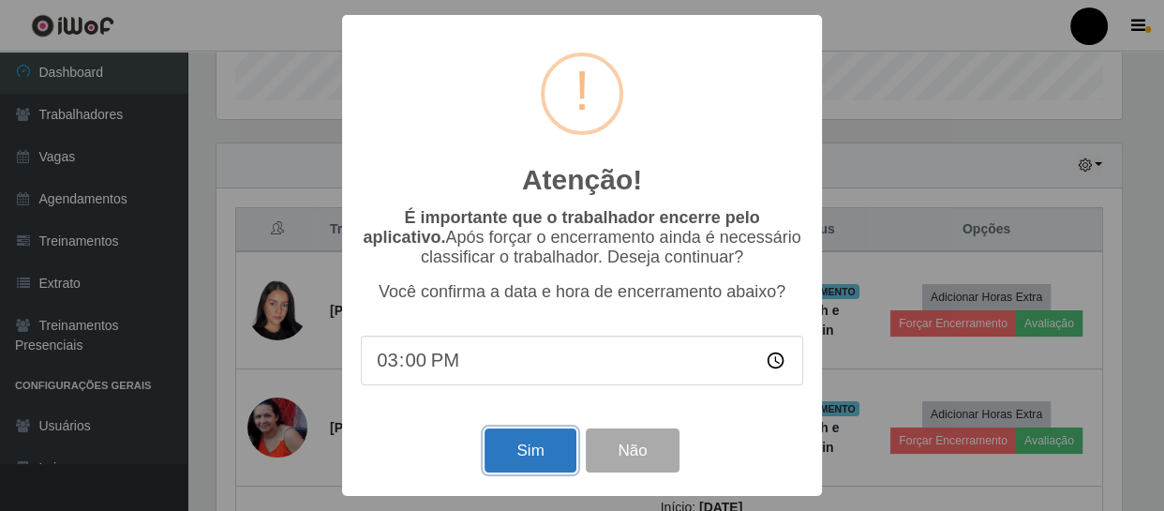
click at [547, 455] on button "Sim" at bounding box center [530, 450] width 91 height 44
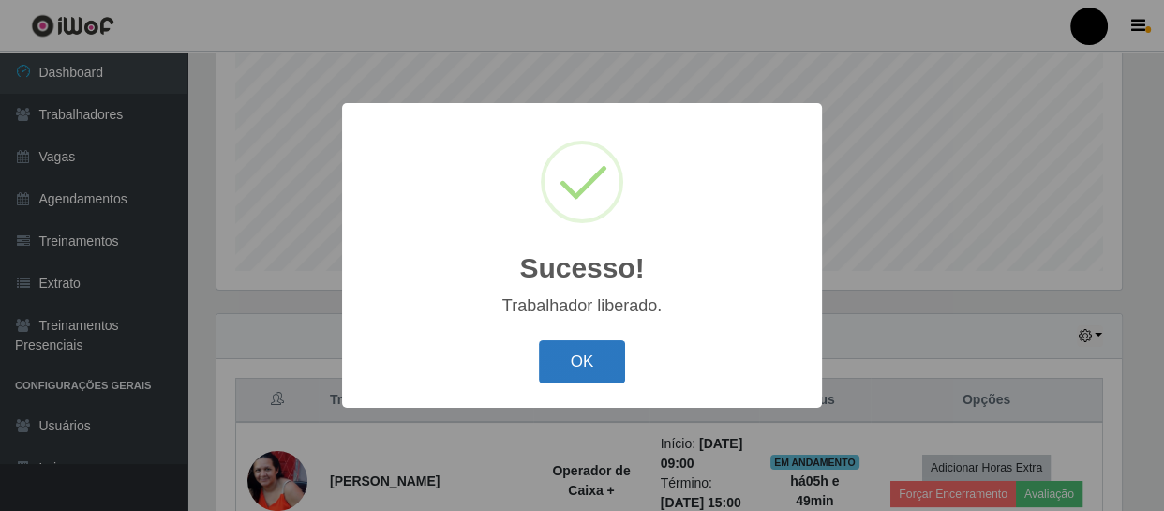
click at [581, 367] on button "OK" at bounding box center [582, 362] width 87 height 44
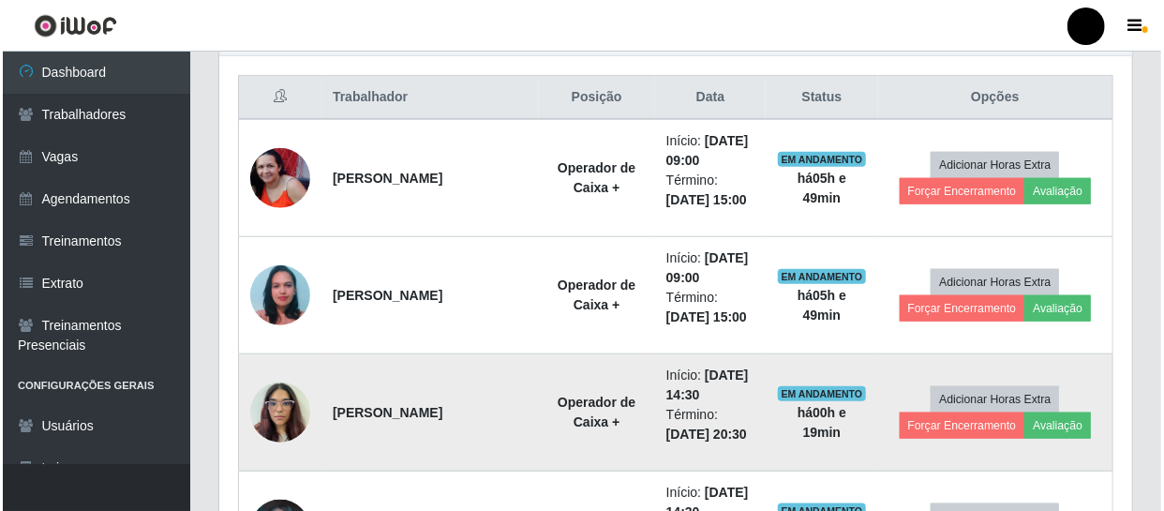
scroll to position [741, 0]
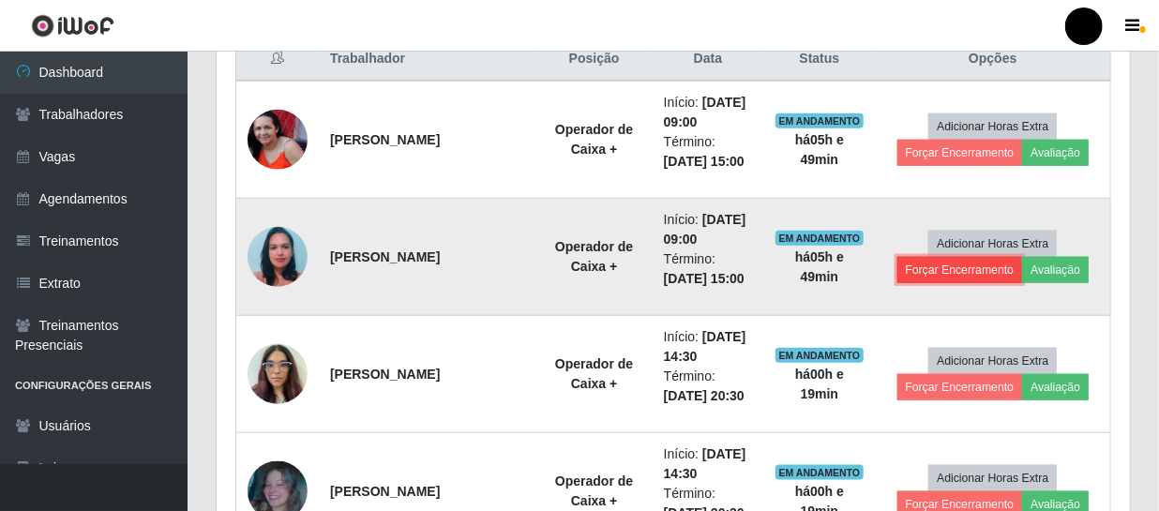
click at [980, 263] on button "Forçar Encerramento" at bounding box center [960, 270] width 126 height 26
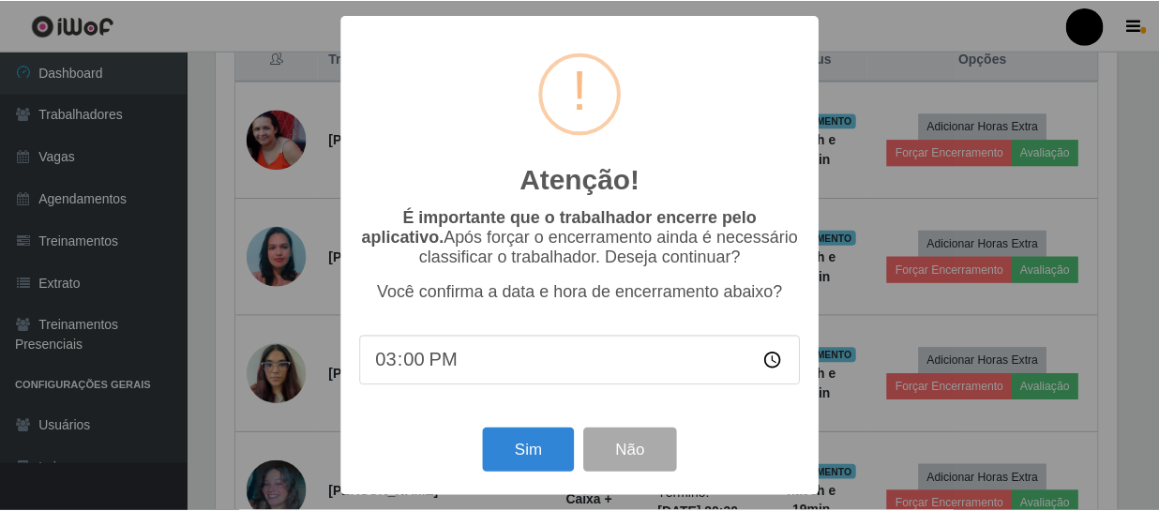
scroll to position [389, 905]
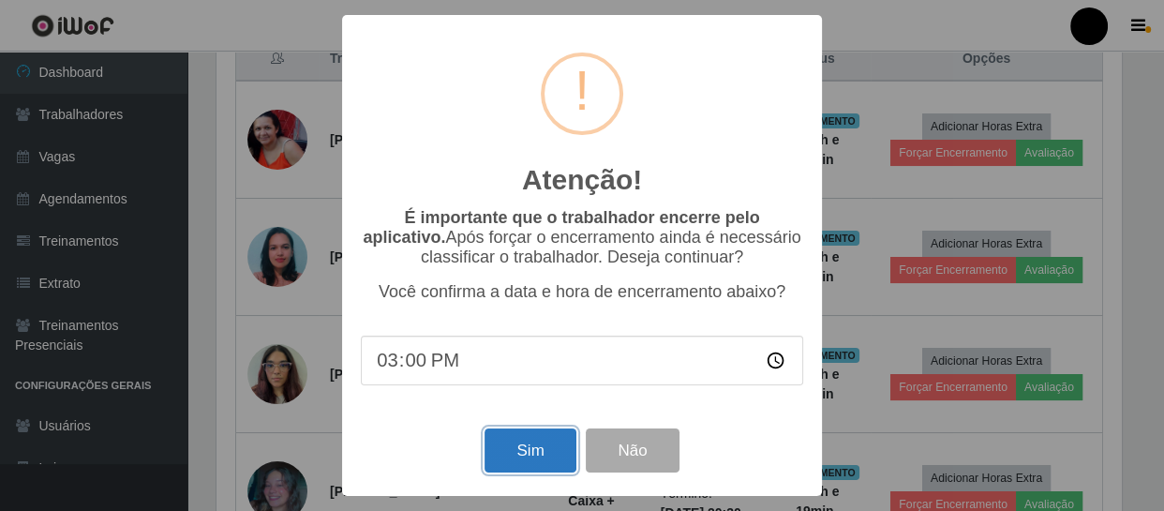
click at [534, 446] on button "Sim" at bounding box center [530, 450] width 91 height 44
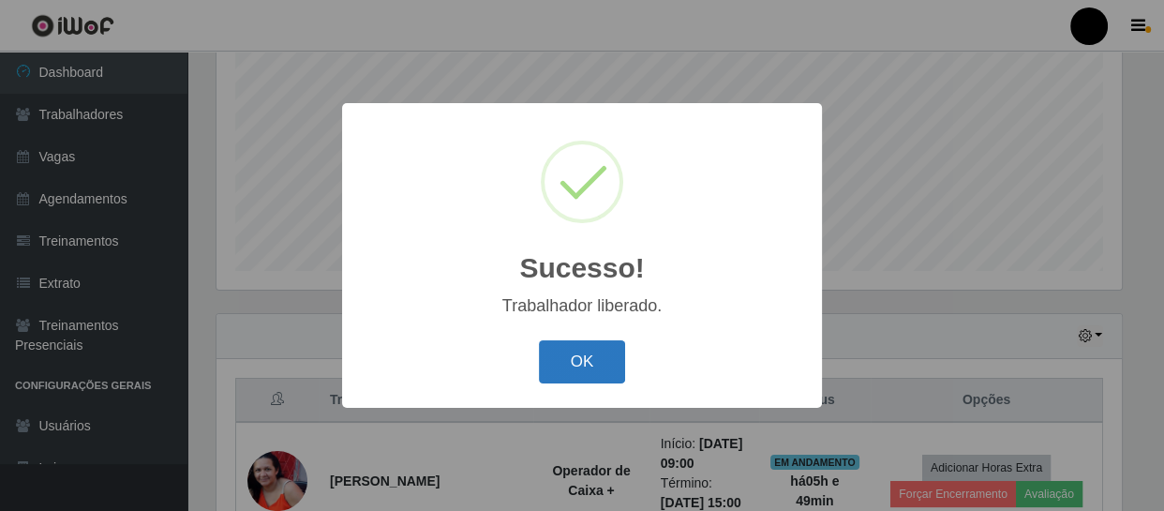
click at [595, 363] on button "OK" at bounding box center [582, 362] width 87 height 44
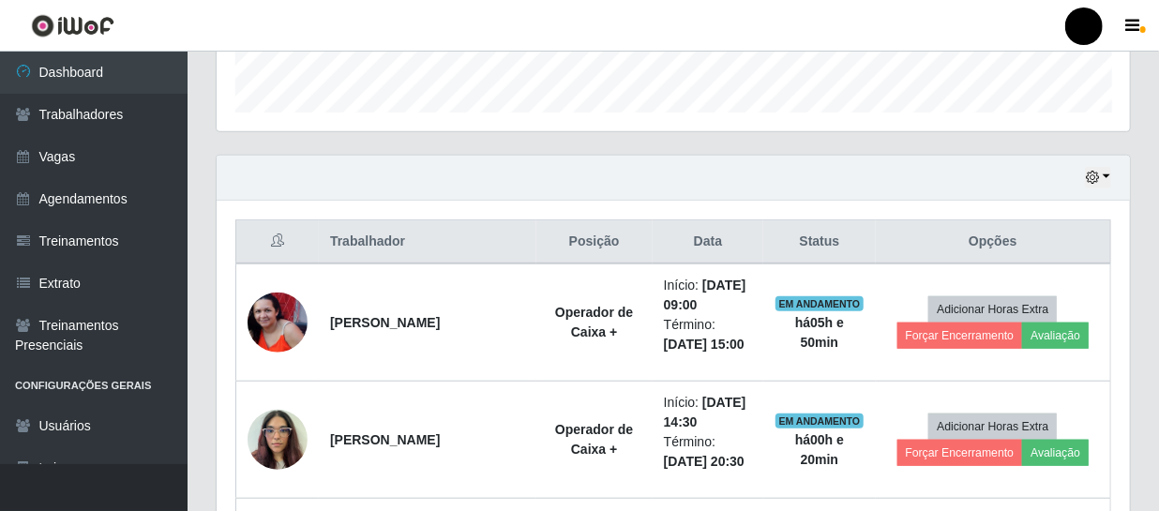
scroll to position [570, 0]
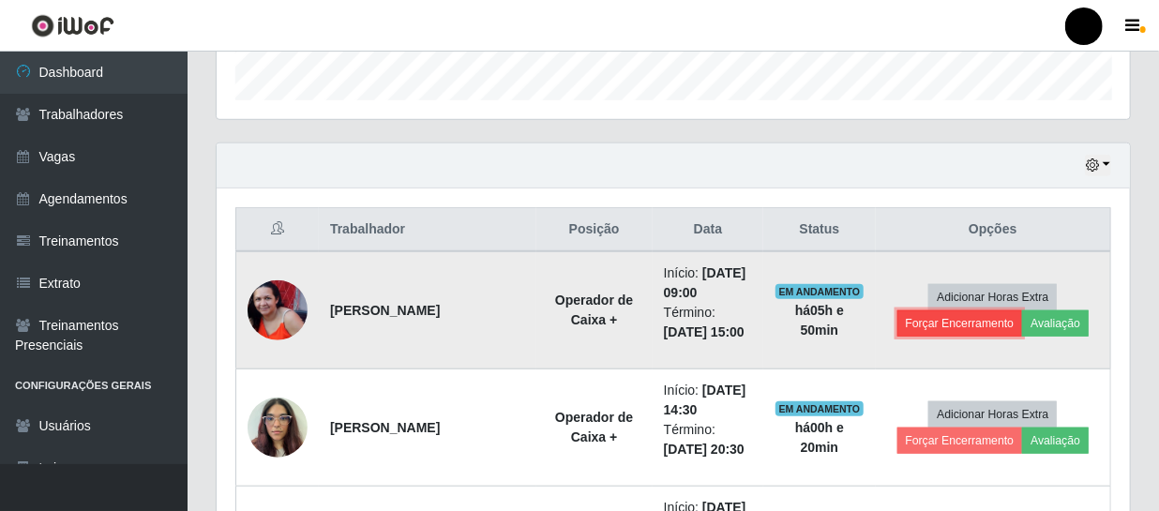
click at [955, 321] on button "Forçar Encerramento" at bounding box center [960, 323] width 126 height 26
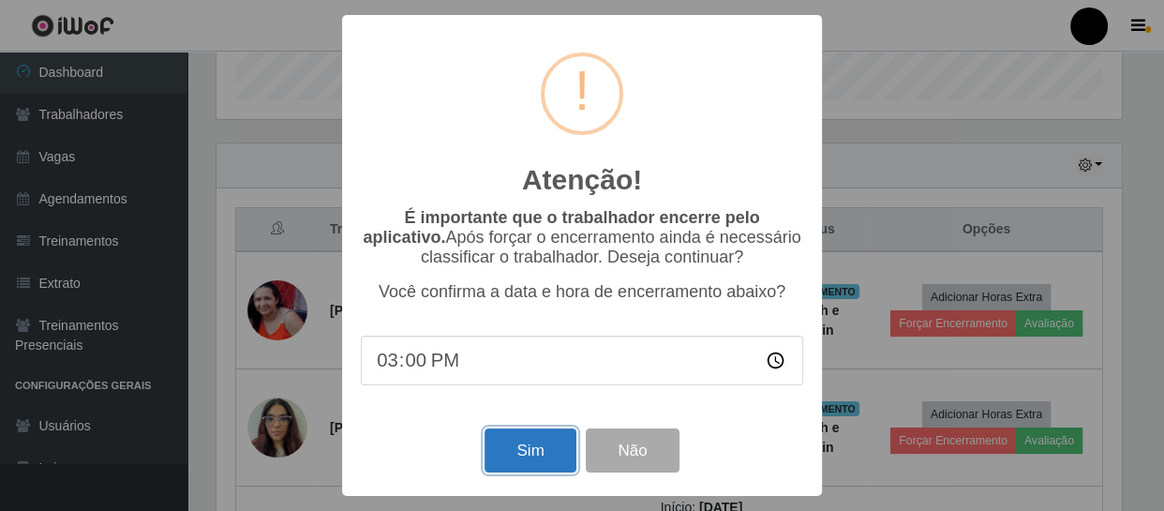
click at [553, 447] on button "Sim" at bounding box center [530, 450] width 91 height 44
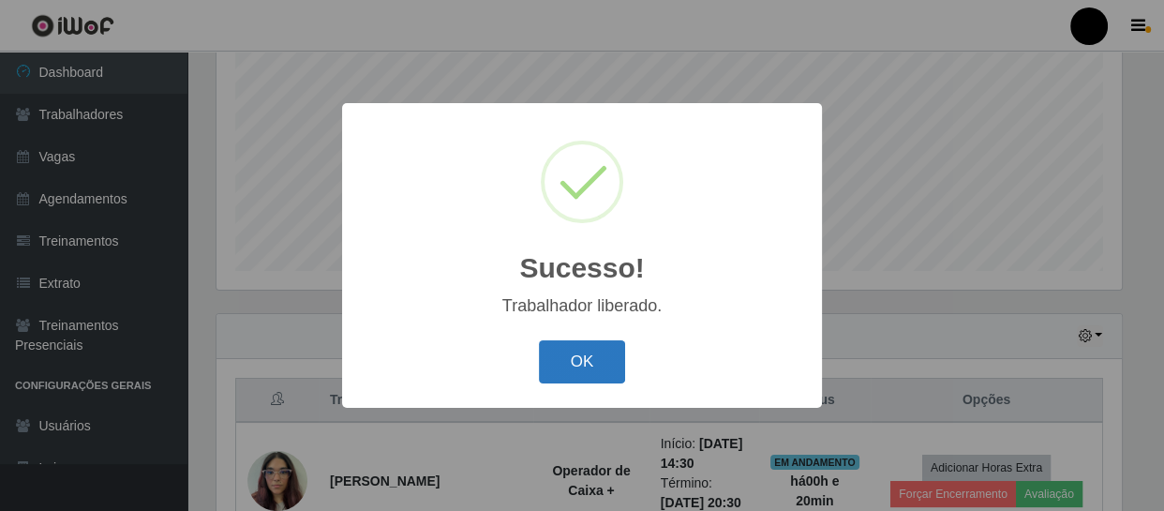
click at [602, 349] on button "OK" at bounding box center [582, 362] width 87 height 44
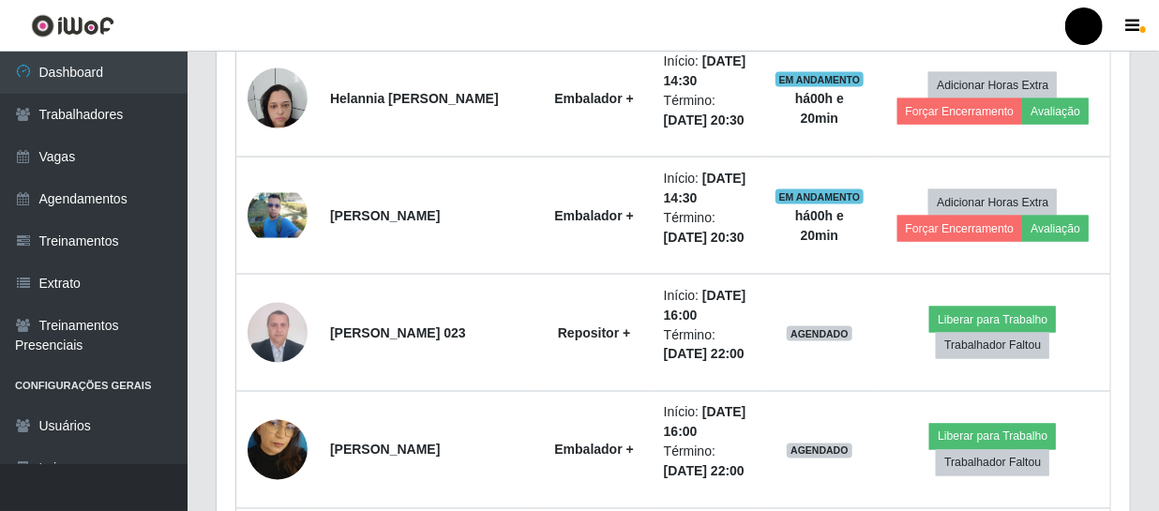
scroll to position [1251, 0]
